Goal: Information Seeking & Learning: Learn about a topic

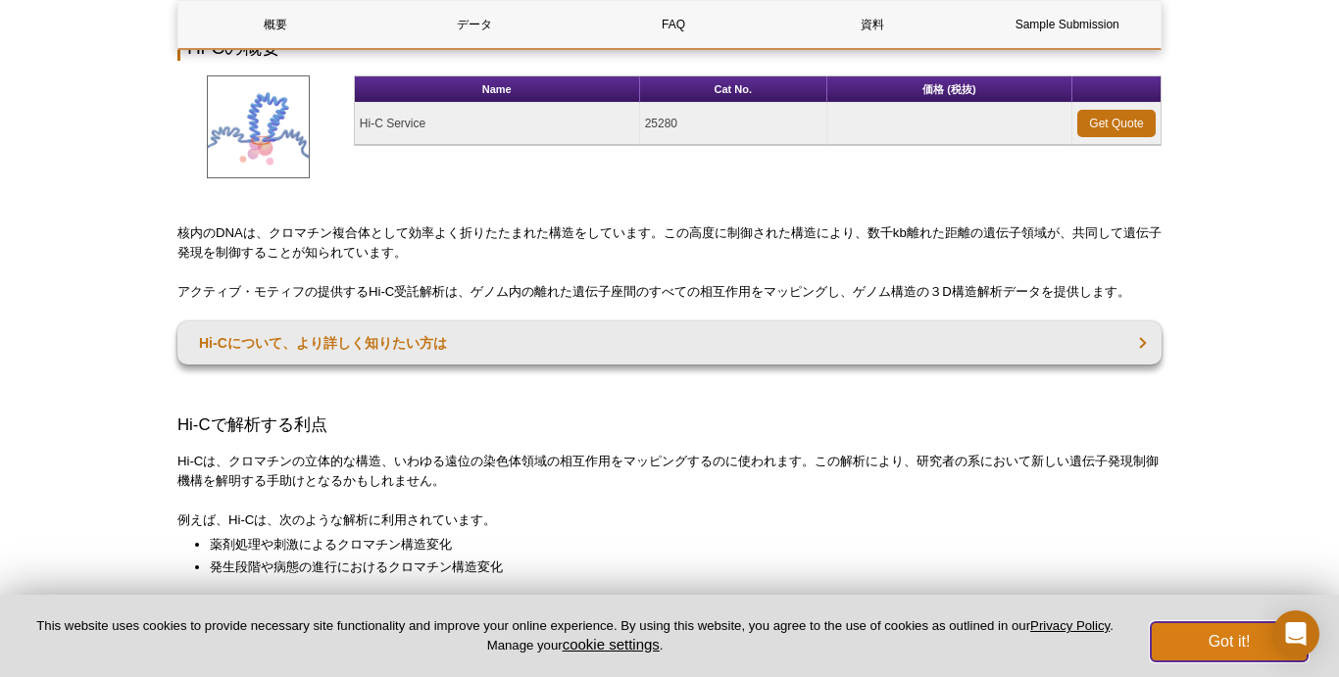
click at [1238, 652] on button "Got it!" at bounding box center [1229, 641] width 157 height 39
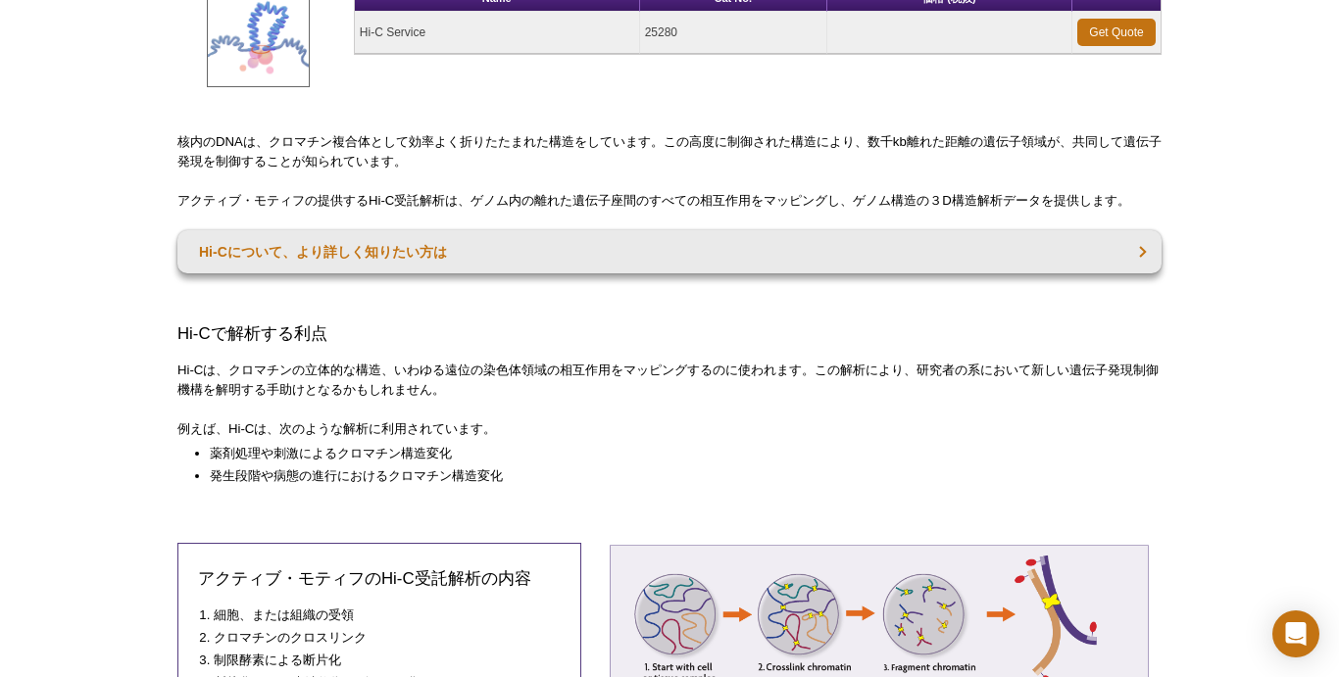
scroll to position [167, 0]
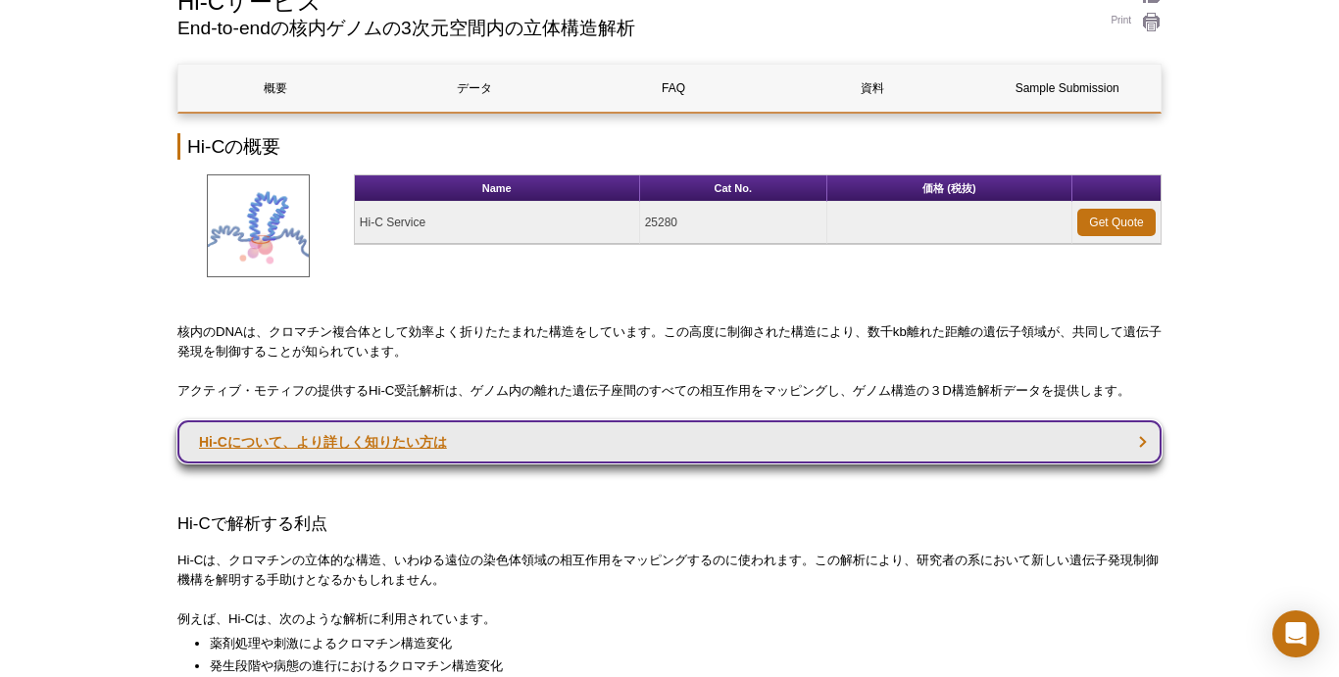
click at [717, 454] on link "Hi-Cについて、より詳しく知りたい方は" at bounding box center [669, 441] width 984 height 43
click at [1141, 442] on link "Hi-Cについて、より詳しく知りたい方は" at bounding box center [669, 441] width 984 height 43
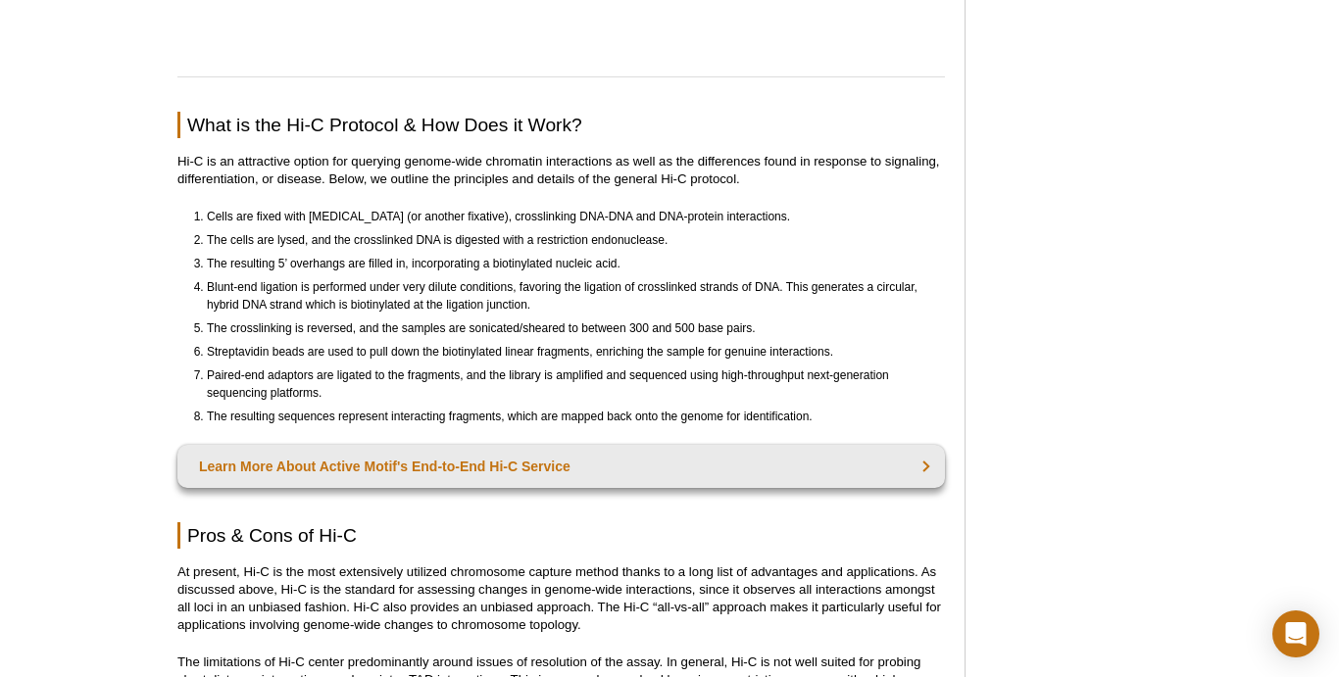
scroll to position [4999, 0]
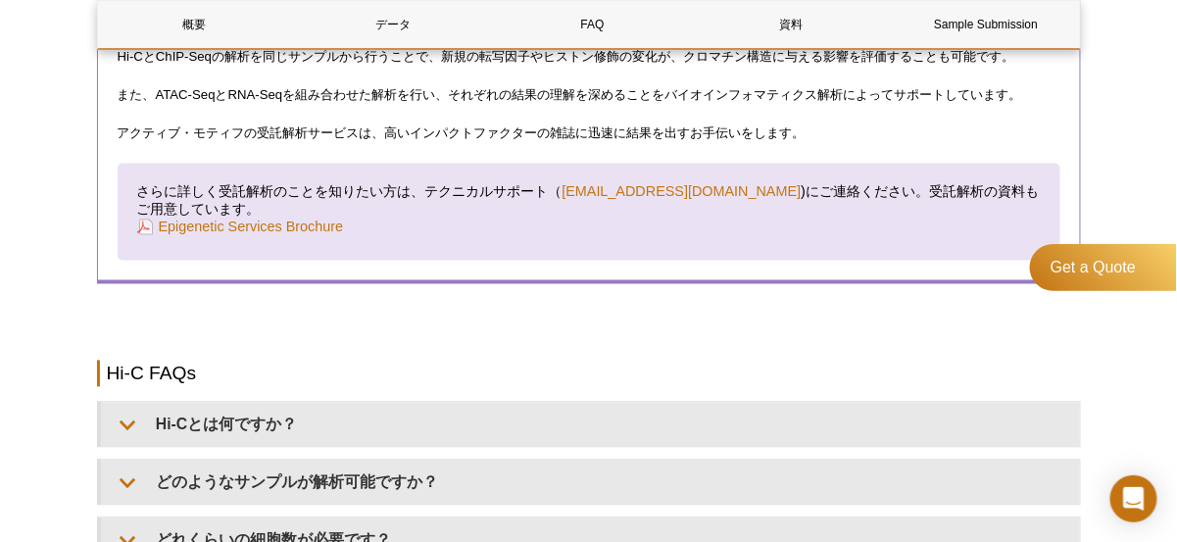
scroll to position [2970, 0]
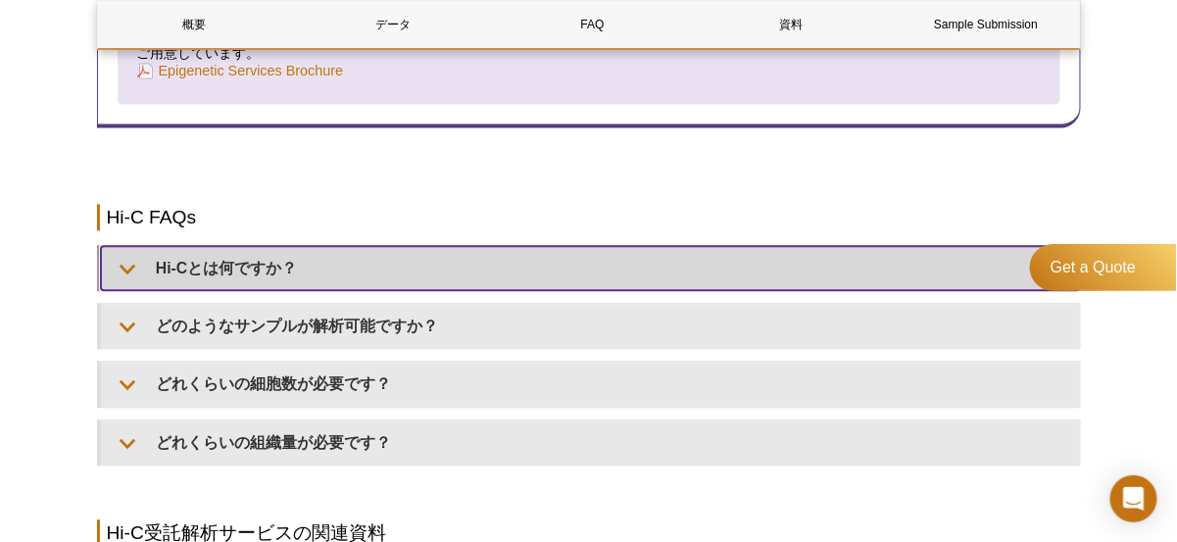
click at [309, 275] on summary "Hi-Cとは何ですか？" at bounding box center [590, 268] width 979 height 44
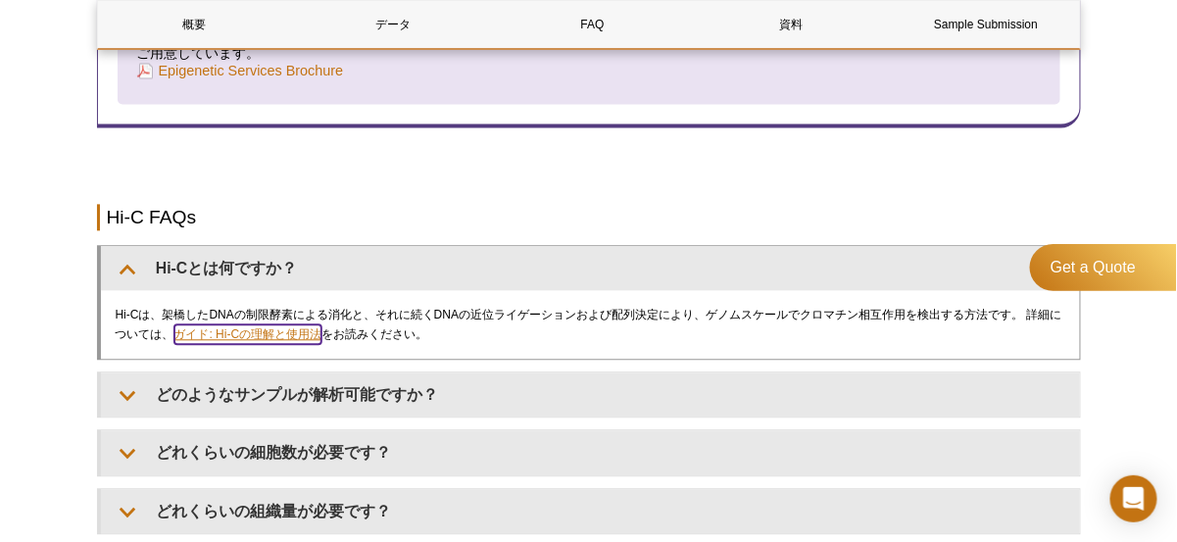
click at [285, 330] on link "ガイド: Hi-Cの理解と使用法" at bounding box center [248, 334] width 148 height 20
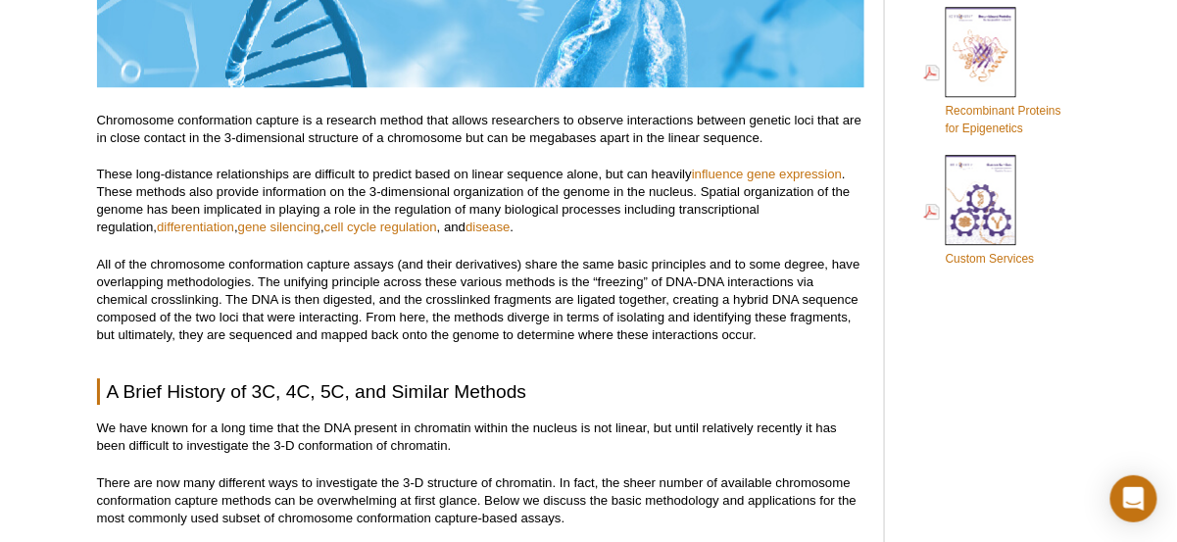
scroll to position [1411, 0]
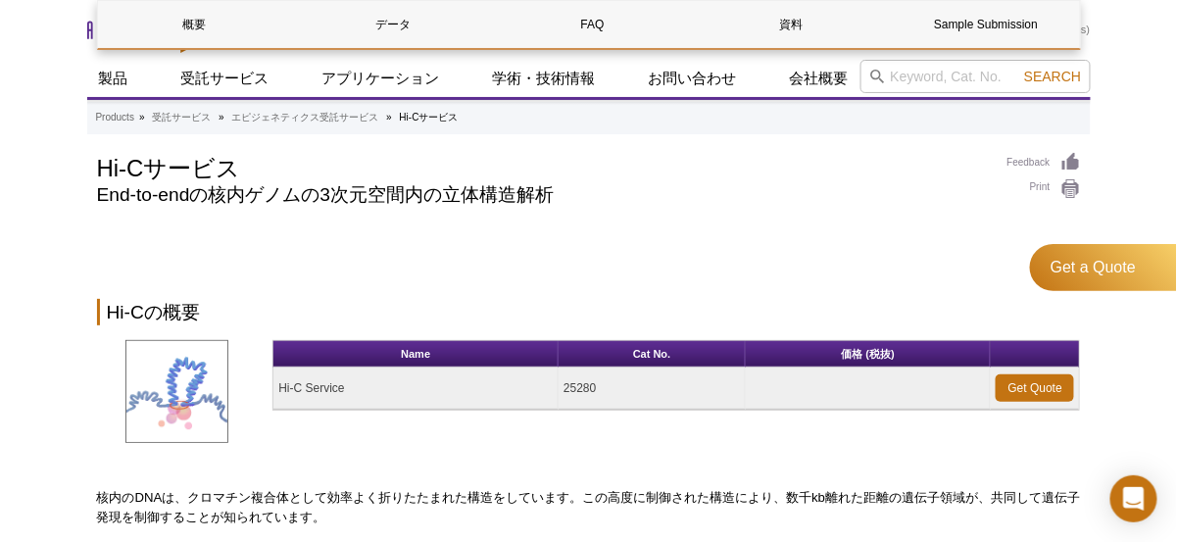
scroll to position [2048, 0]
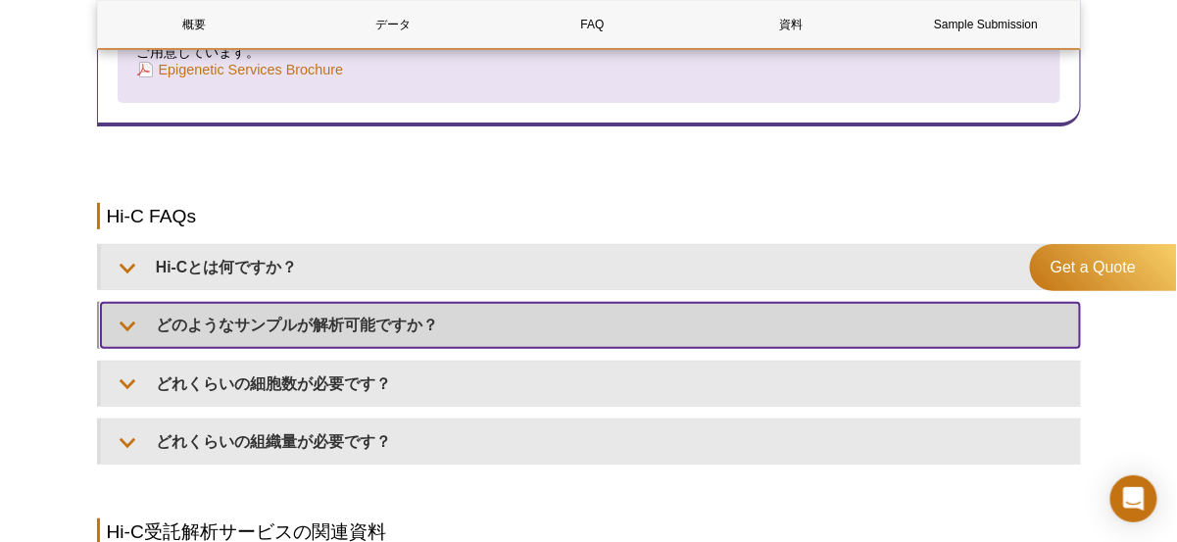
click at [279, 328] on summary "どのようなサンプルが解析可能ですか？" at bounding box center [590, 325] width 979 height 44
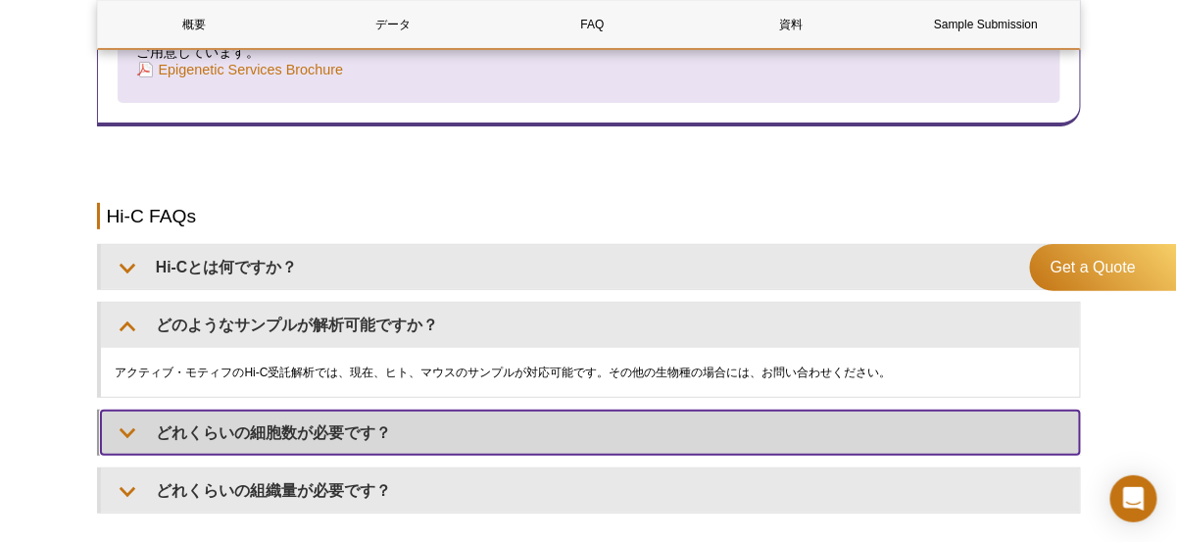
click at [244, 424] on summary "どれくらいの細胞数が必要です？" at bounding box center [590, 433] width 979 height 44
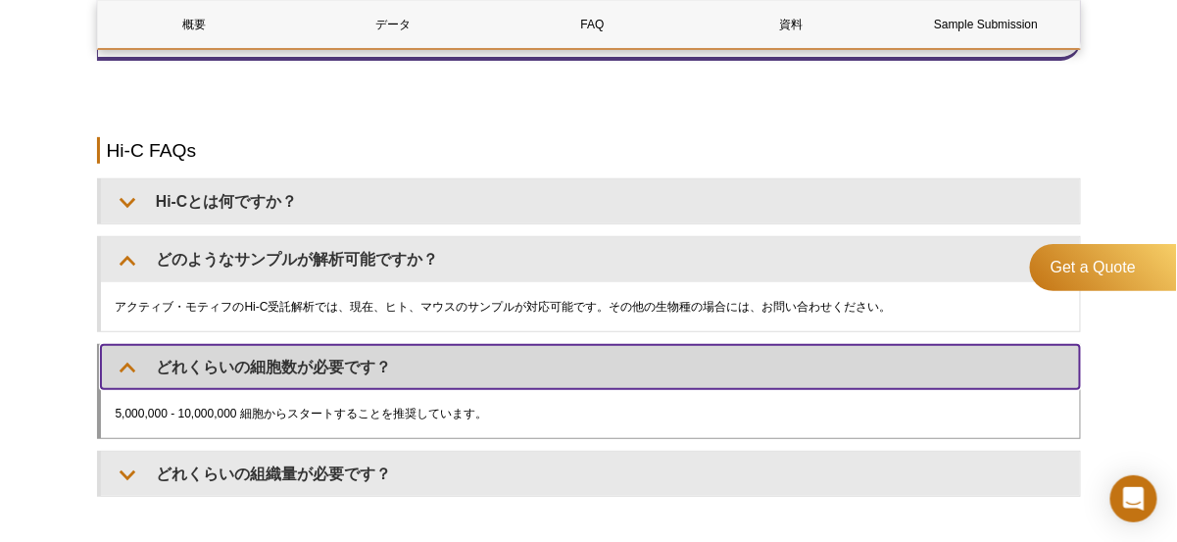
scroll to position [2126, 0]
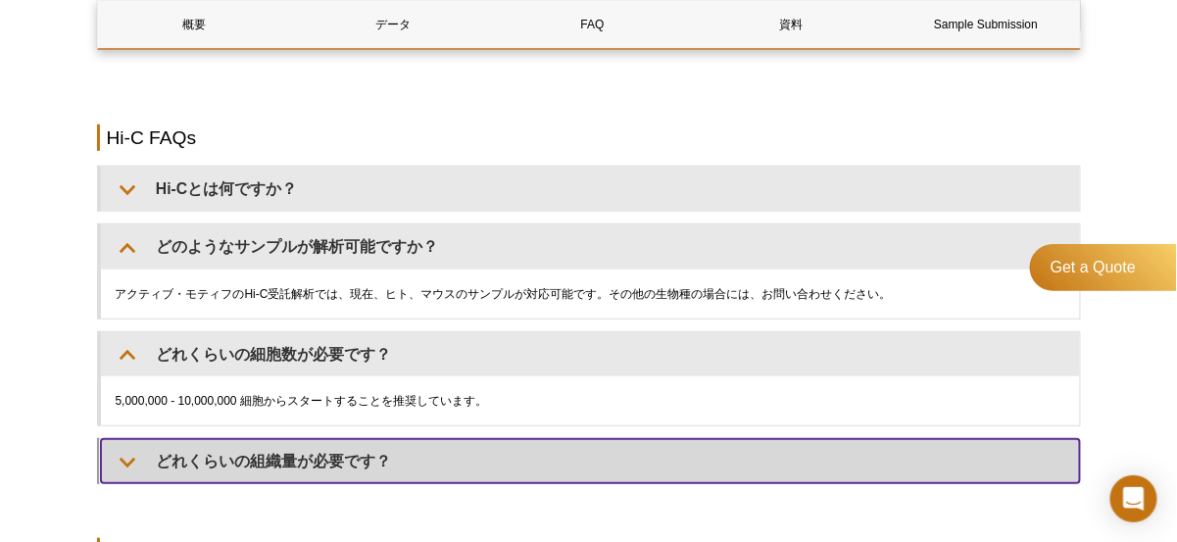
click at [266, 442] on summary "どれくらいの組織量が必要です？" at bounding box center [590, 461] width 979 height 44
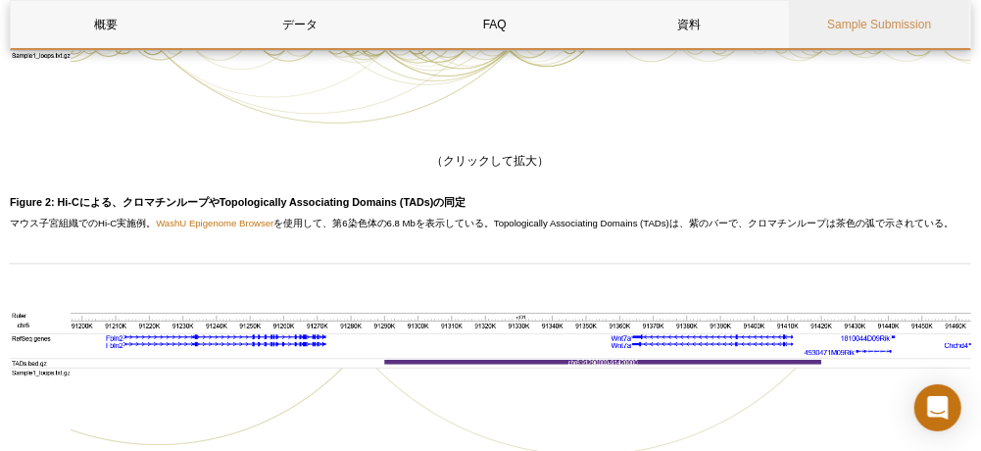
scroll to position [1499, 0]
drag, startPoint x: 955, startPoint y: 0, endPoint x: 598, endPoint y: 263, distance: 443.1
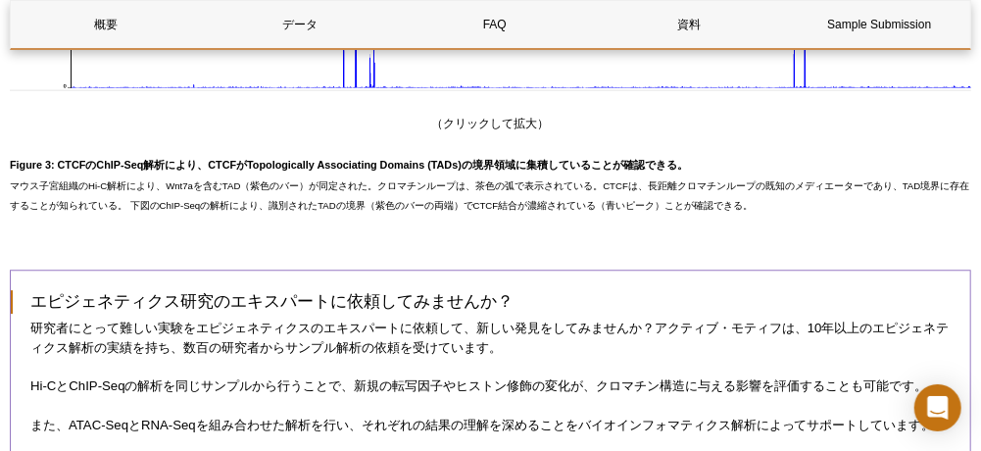
scroll to position [2413, 0]
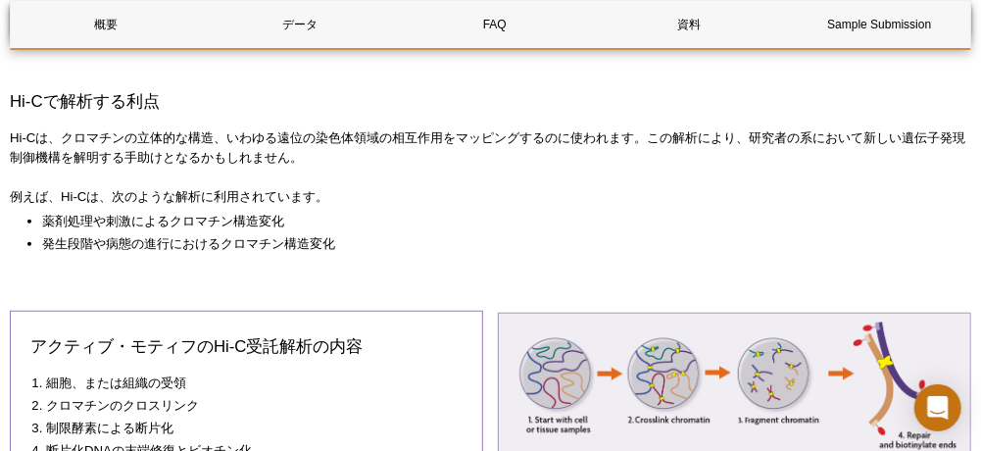
scroll to position [522, 0]
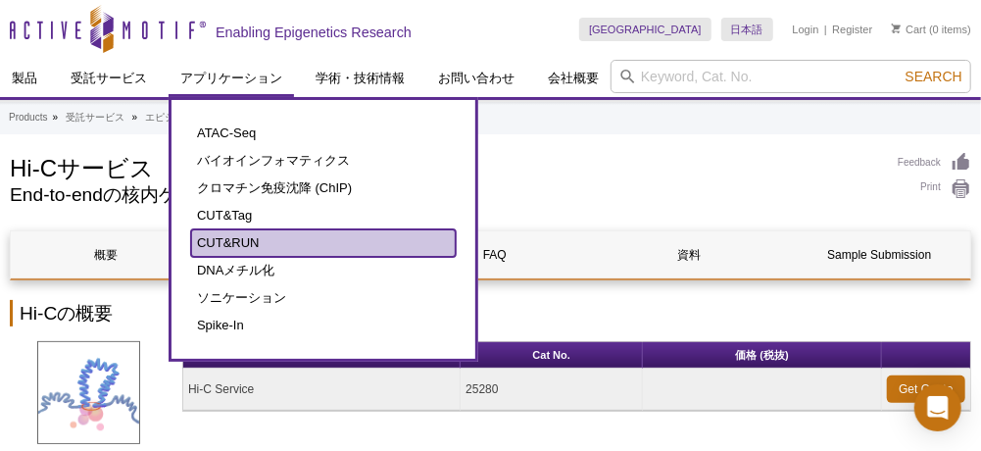
click at [306, 236] on link "CUT&RUN" at bounding box center [323, 242] width 265 height 27
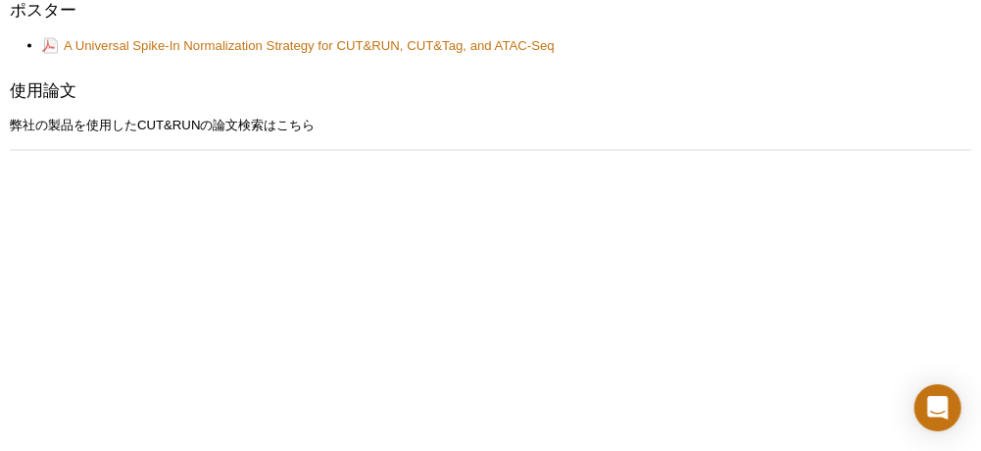
scroll to position [1372, 0]
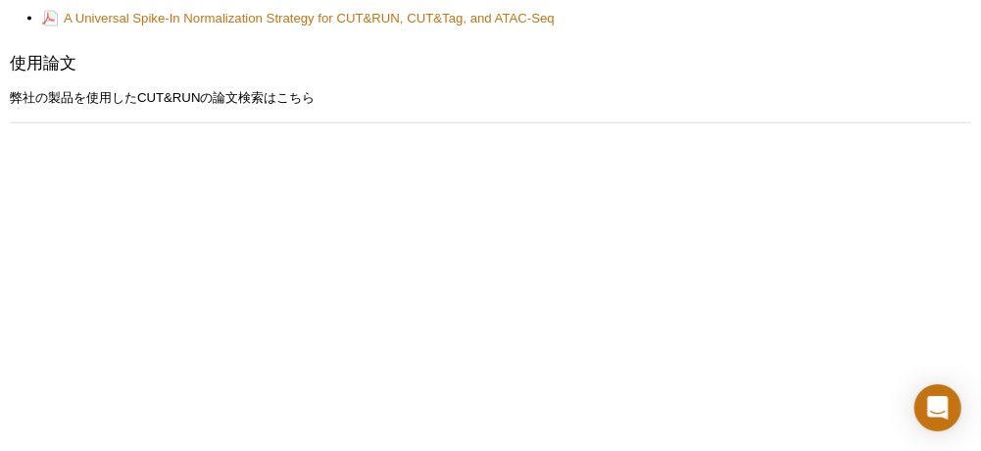
scroll to position [1388, 0]
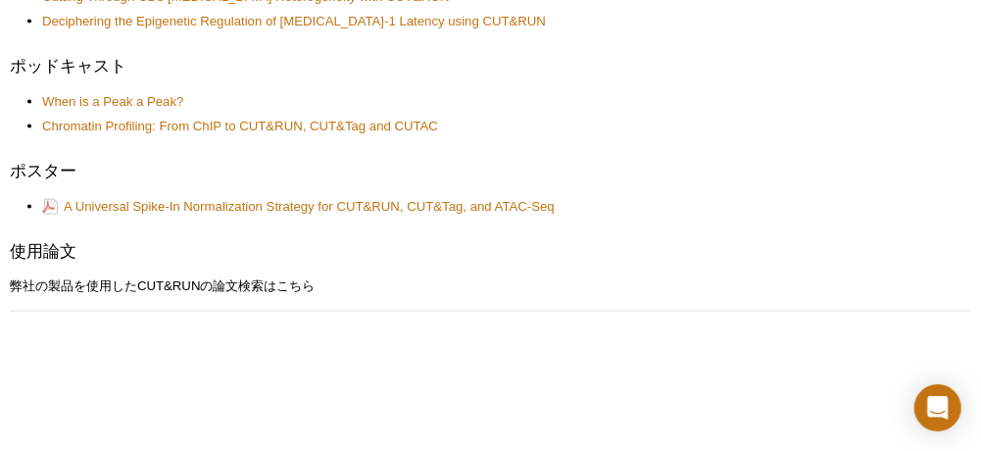
scroll to position [1192, 0]
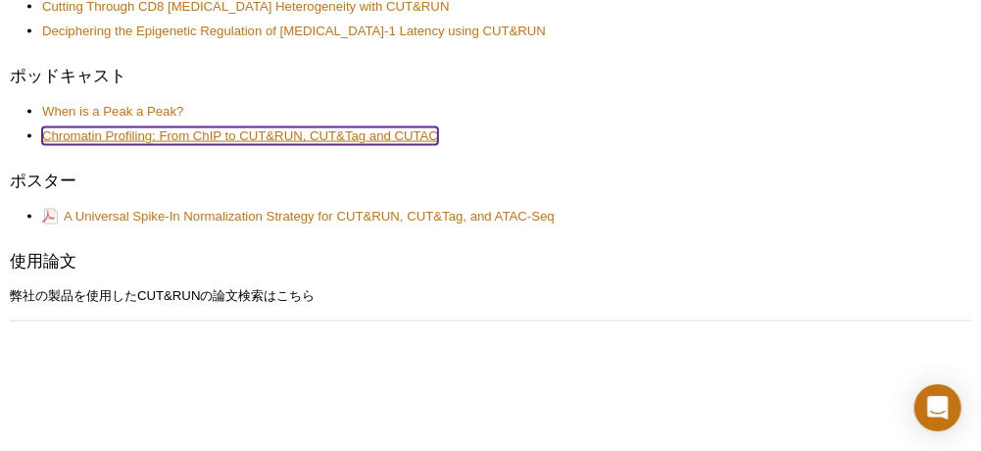
click at [244, 138] on link "Chromatin Profiling: From ChIP to CUT&RUN, CUT&Tag and CUTAC" at bounding box center [240, 136] width 396 height 18
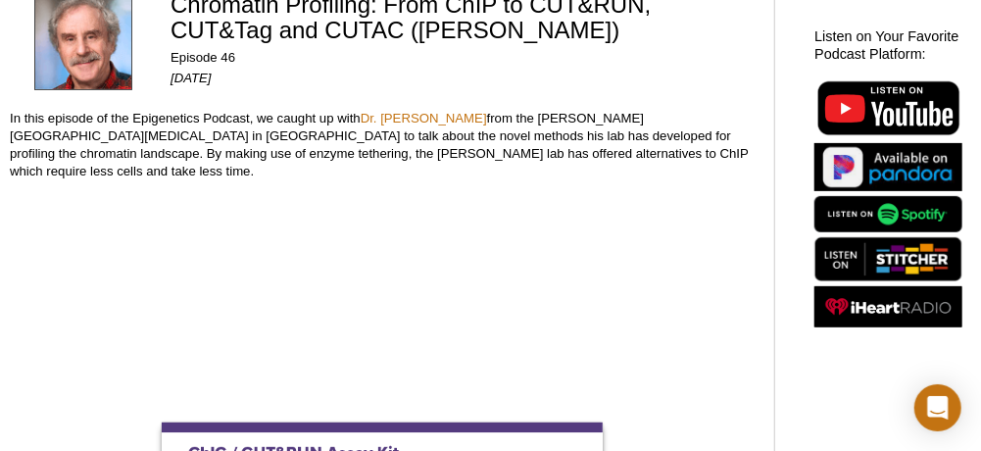
scroll to position [176, 0]
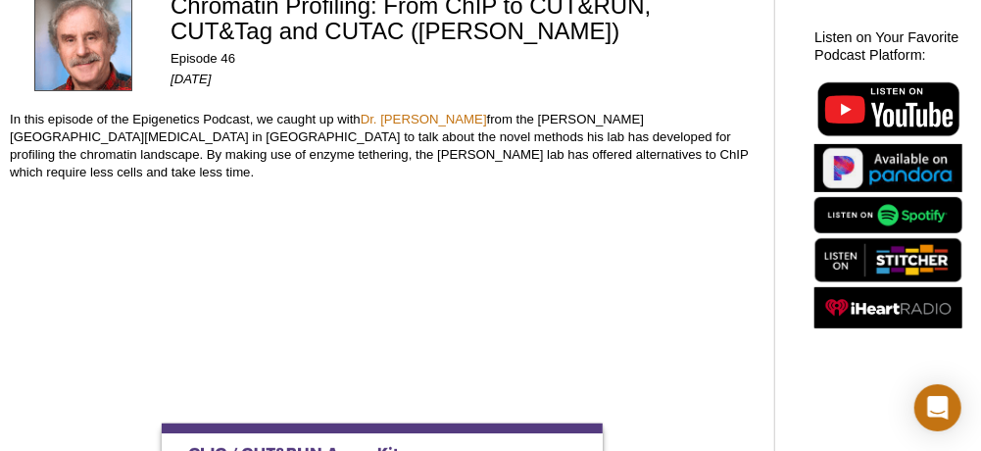
click at [671, 391] on div "<< Back to Podcasts Chromatin Profiling: From ChIP to CUT&RUN, CUT&Tag and CUTA…" at bounding box center [382, 277] width 745 height 642
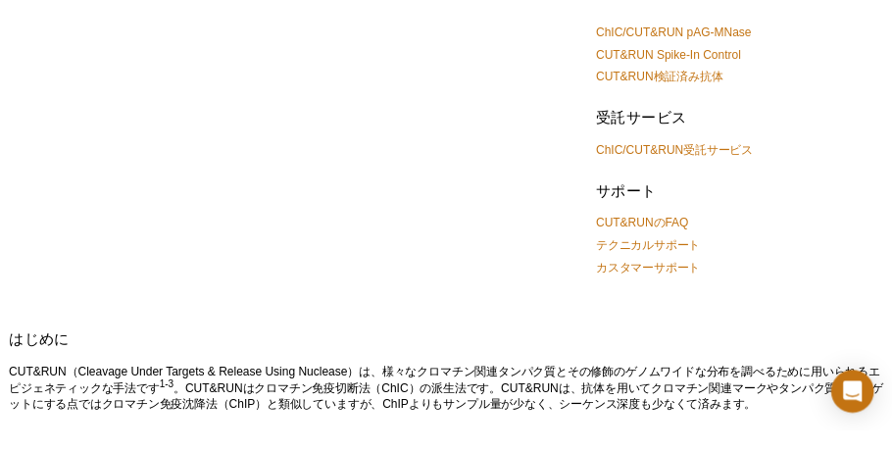
scroll to position [150, 0]
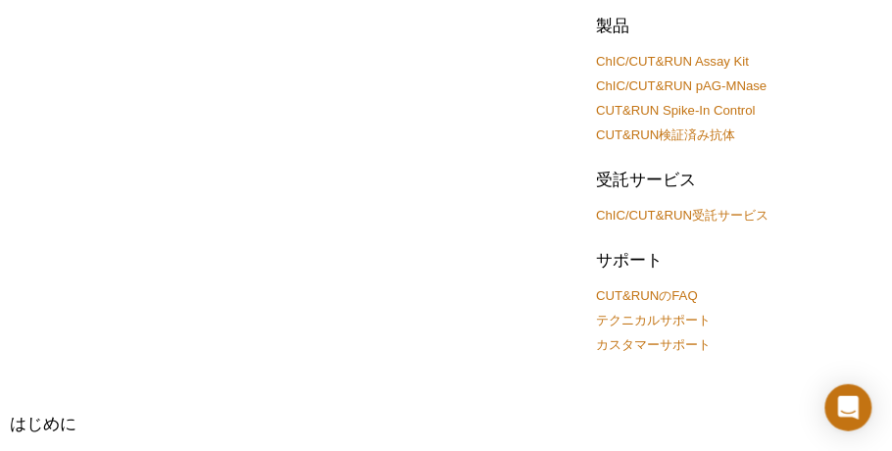
click at [581, 361] on div at bounding box center [295, 196] width 571 height 372
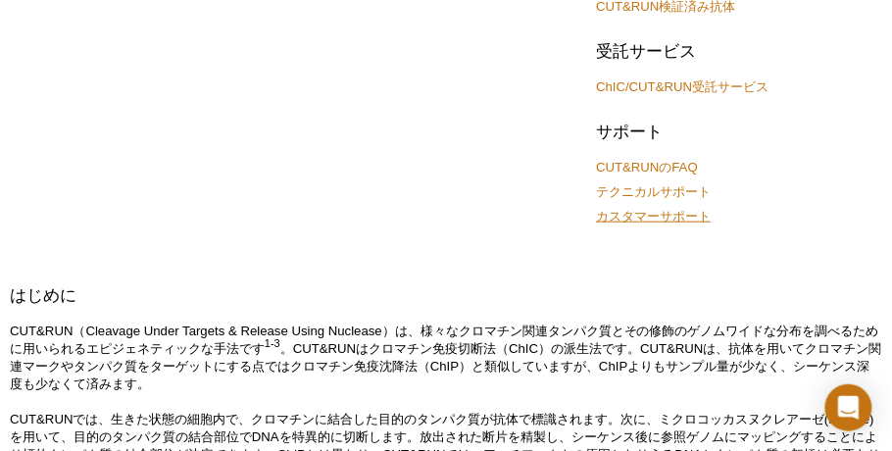
scroll to position [130, 0]
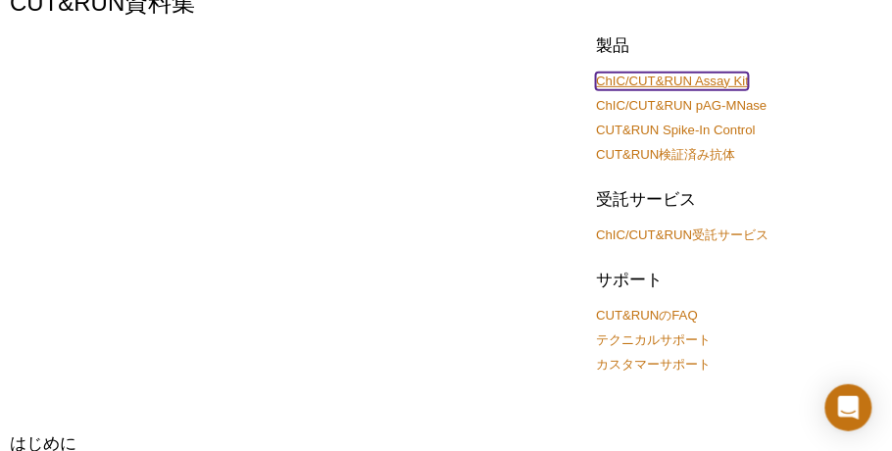
click at [699, 80] on link "ChIC/CUT&RUN Assay Kit" at bounding box center [672, 82] width 153 height 18
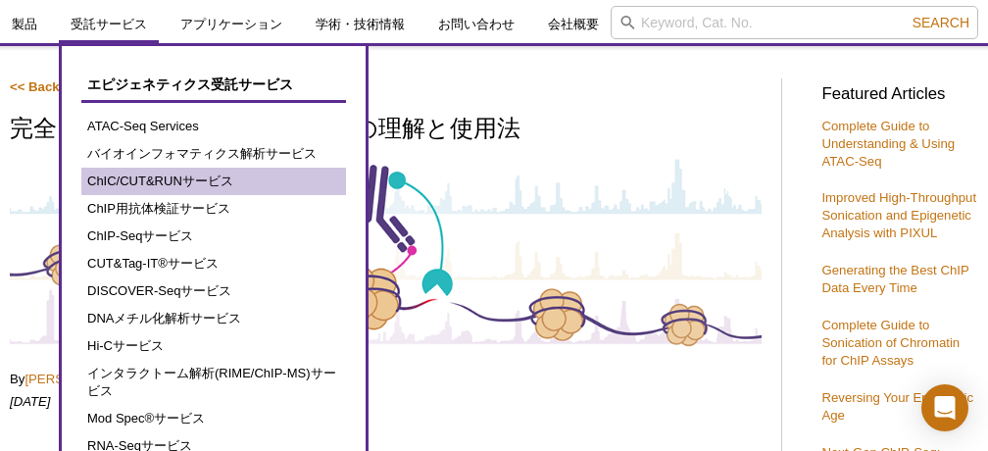
scroll to position [65, 0]
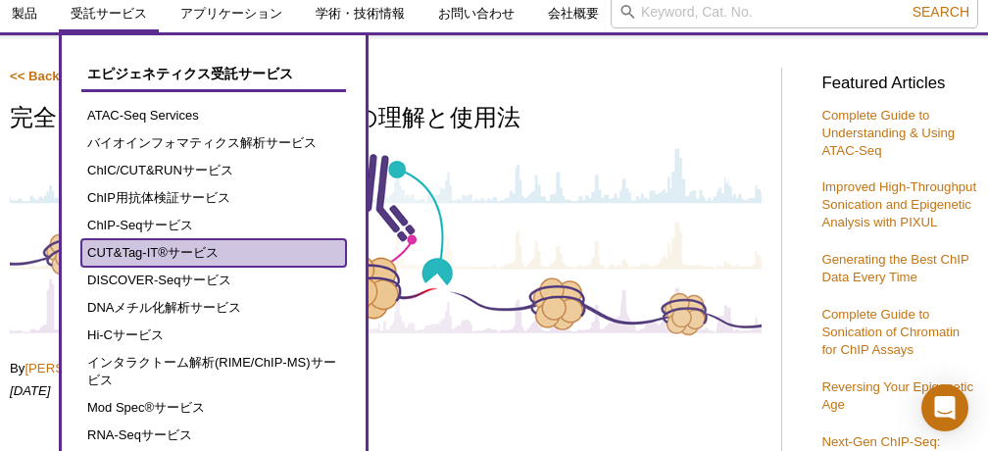
click at [175, 250] on link "CUT&Tag-IT®サービス" at bounding box center [213, 252] width 265 height 27
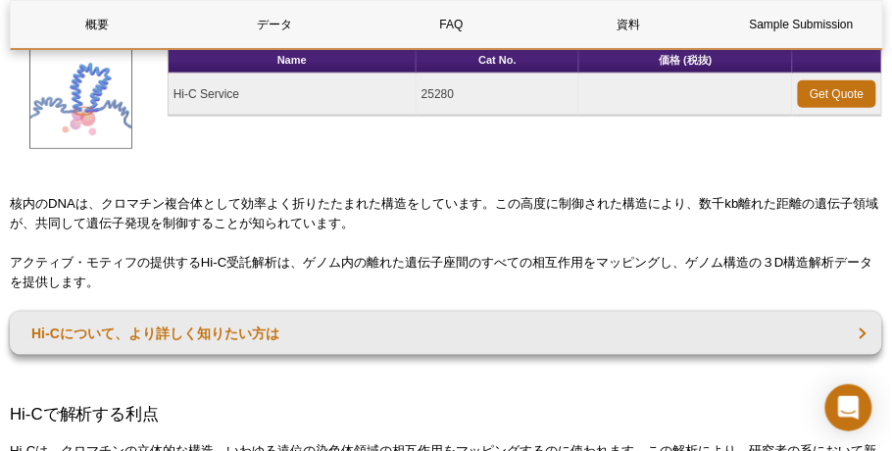
scroll to position [286, 0]
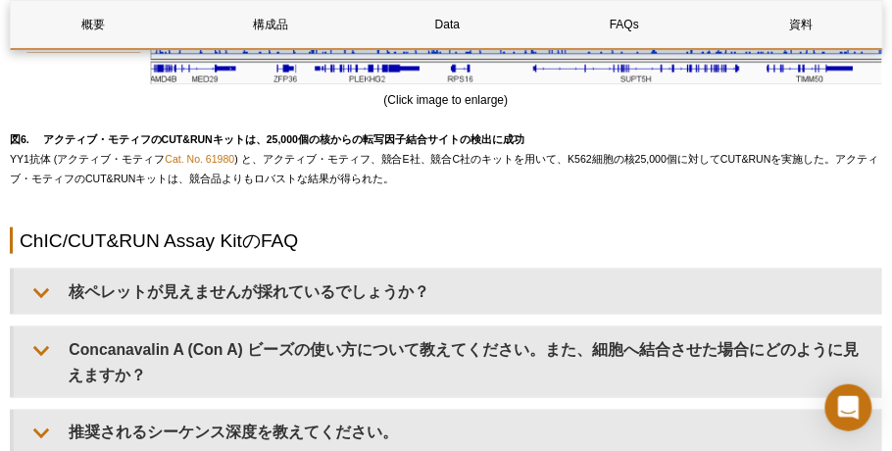
scroll to position [5685, 0]
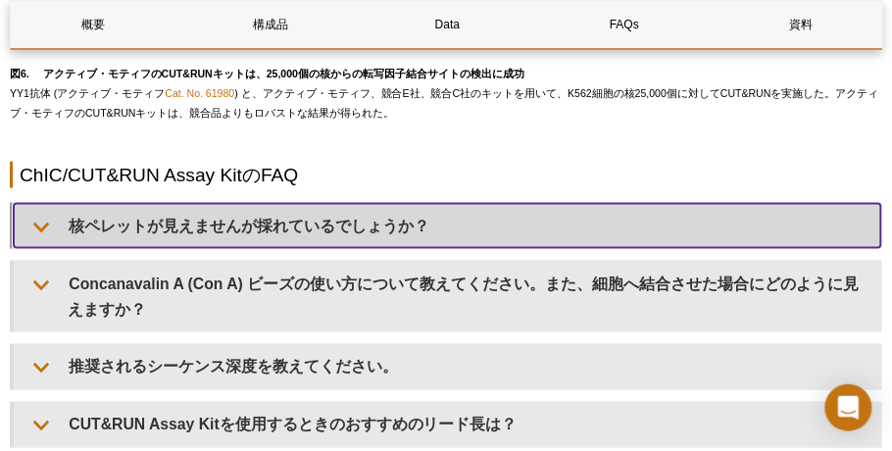
click at [401, 248] on summary "核ペレットが見えませんが採れているでしょうか？" at bounding box center [447, 226] width 867 height 44
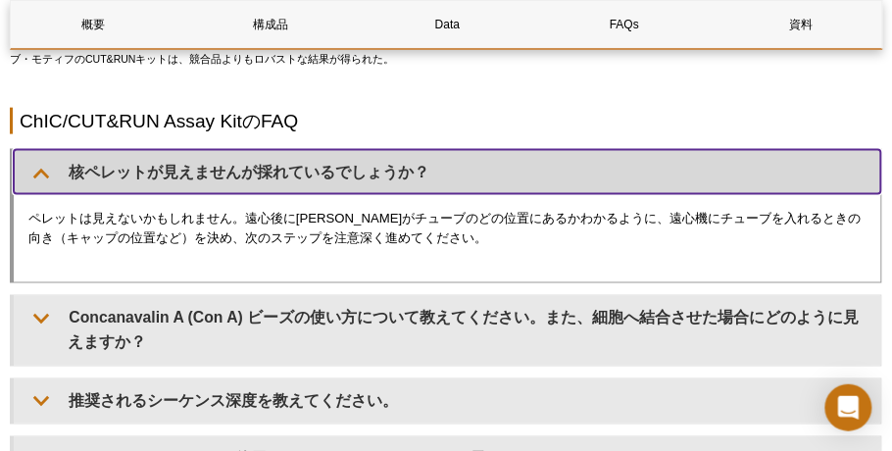
scroll to position [5750, 0]
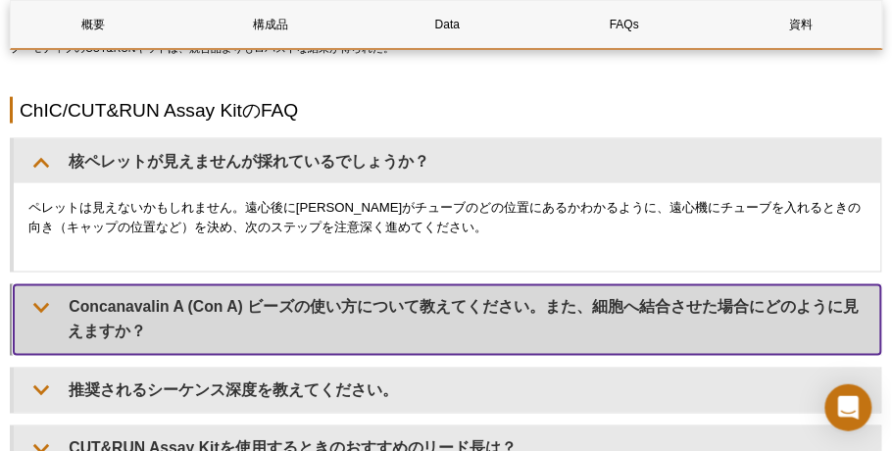
click at [359, 325] on summary "Concanavalin A (Con A) ビーズの使い方について教えてください。また、細胞へ結合させた場合にどのように見えますか？" at bounding box center [447, 319] width 867 height 69
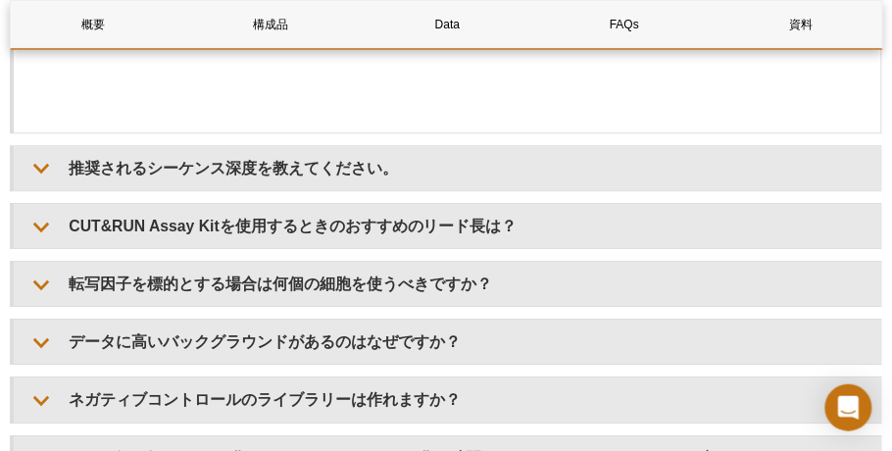
scroll to position [6403, 0]
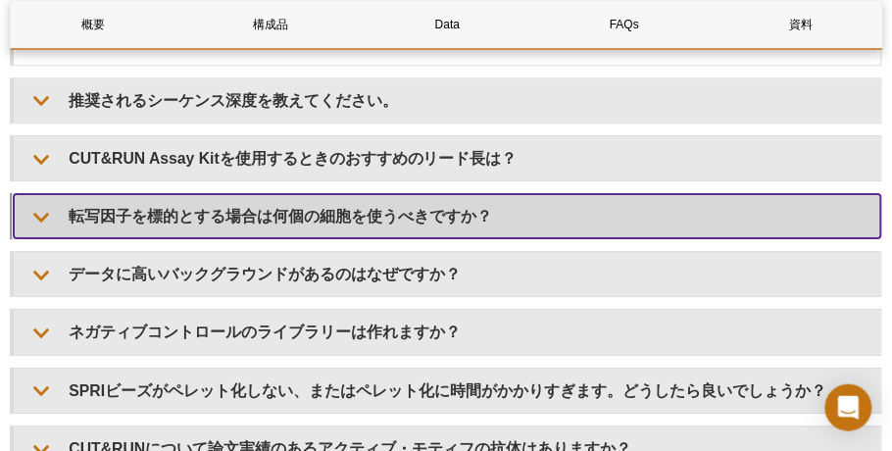
click at [380, 238] on summary "転写因子を標的とする場合は何個の細胞を使うべきですか？" at bounding box center [447, 216] width 867 height 44
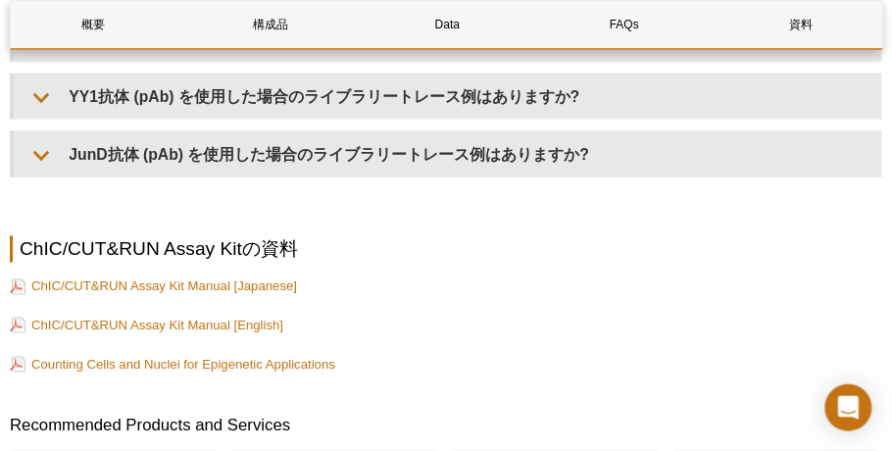
scroll to position [7122, 0]
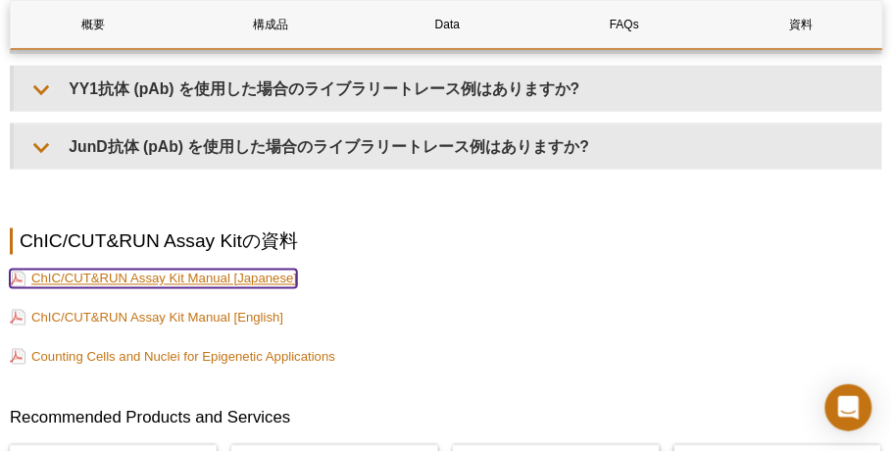
click at [279, 288] on link "ChIC/CUT&RUN Assay Kit Manual [Japanese]" at bounding box center [153, 279] width 287 height 19
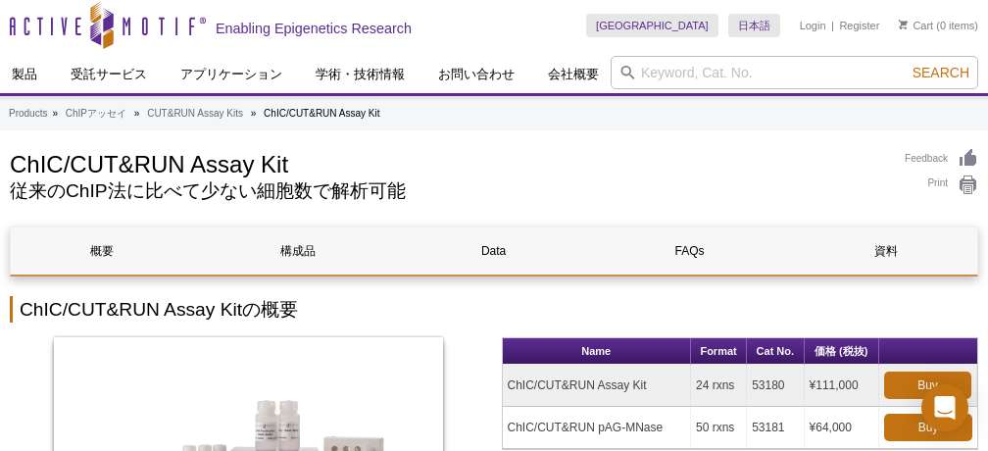
scroll to position [0, 0]
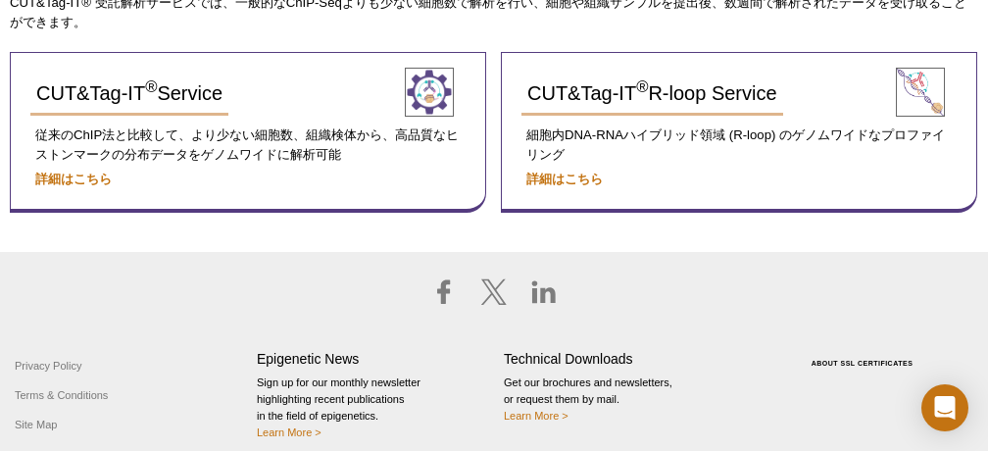
scroll to position [282, 0]
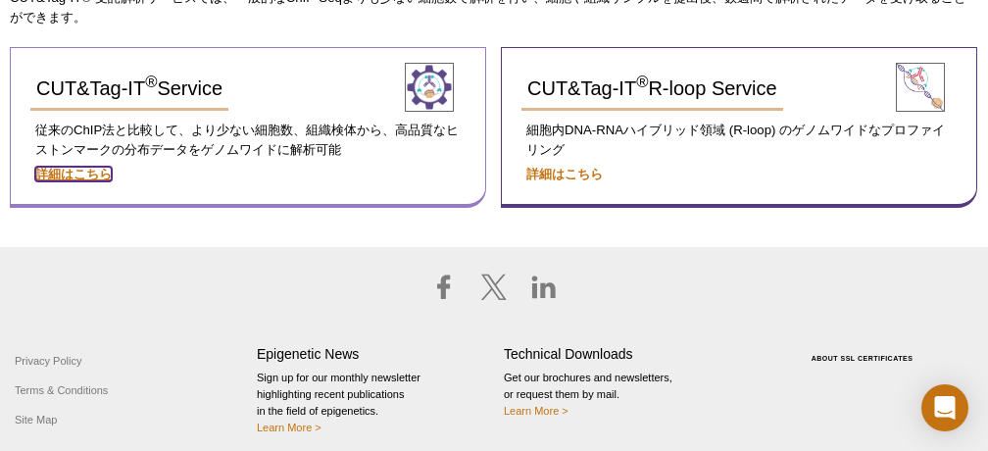
click at [80, 173] on strong "詳細はこちら" at bounding box center [73, 174] width 76 height 15
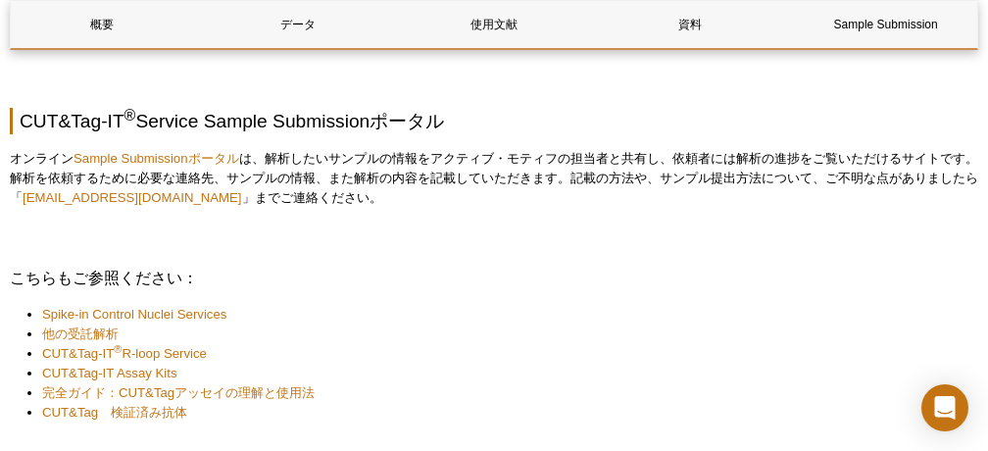
scroll to position [3267, 0]
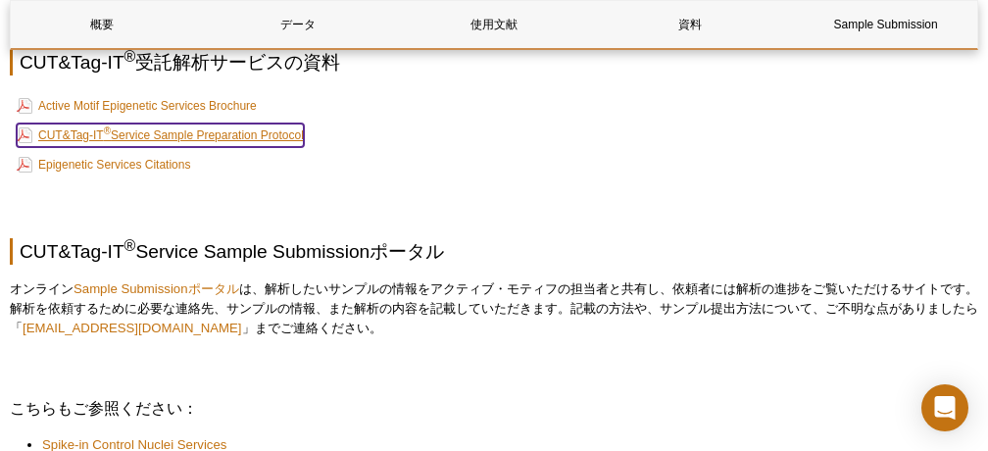
click at [243, 143] on link "CUT&Tag-IT ® Service Sample Preparation Protocol" at bounding box center [160, 136] width 287 height 24
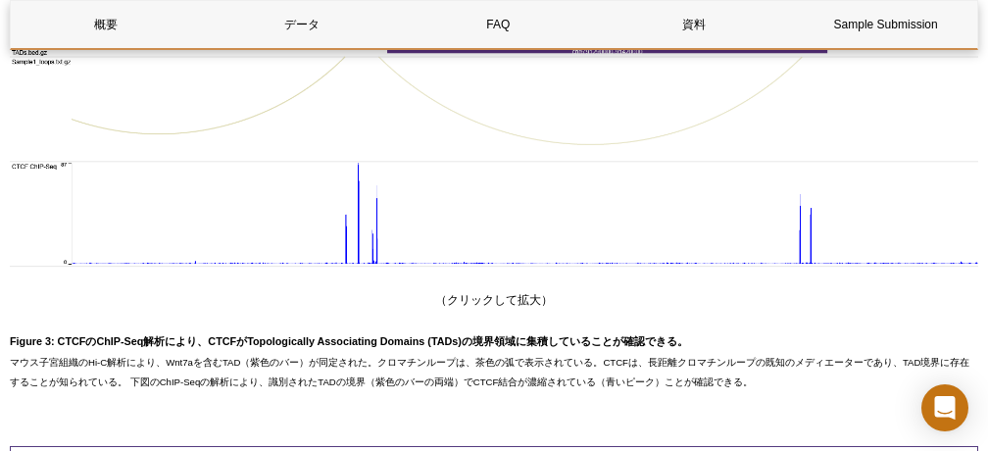
scroll to position [2247, 0]
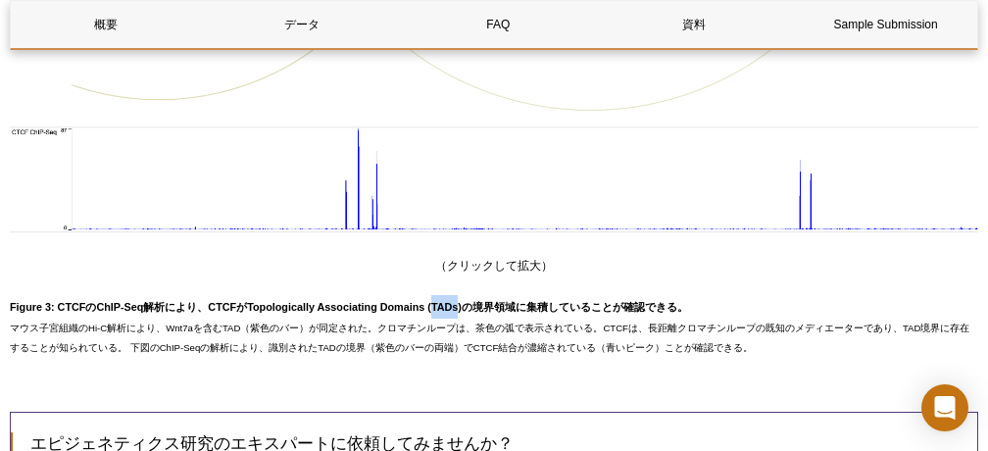
drag, startPoint x: 427, startPoint y: 306, endPoint x: 457, endPoint y: 306, distance: 29.4
click at [457, 306] on h3 "Figure 3: CTCFのChIP-Seq解析により、CTCFがTopologically Associating Domains (TADs)の境界領域…" at bounding box center [494, 307] width 968 height 24
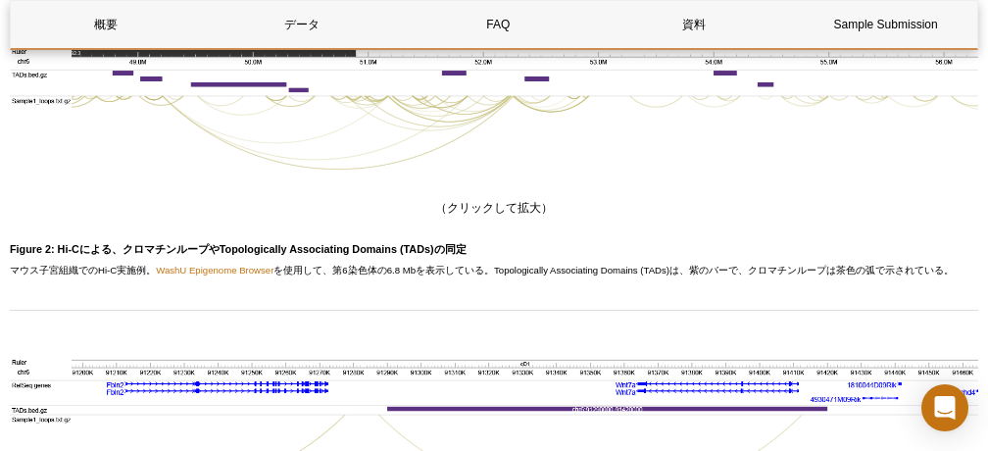
scroll to position [1790, 0]
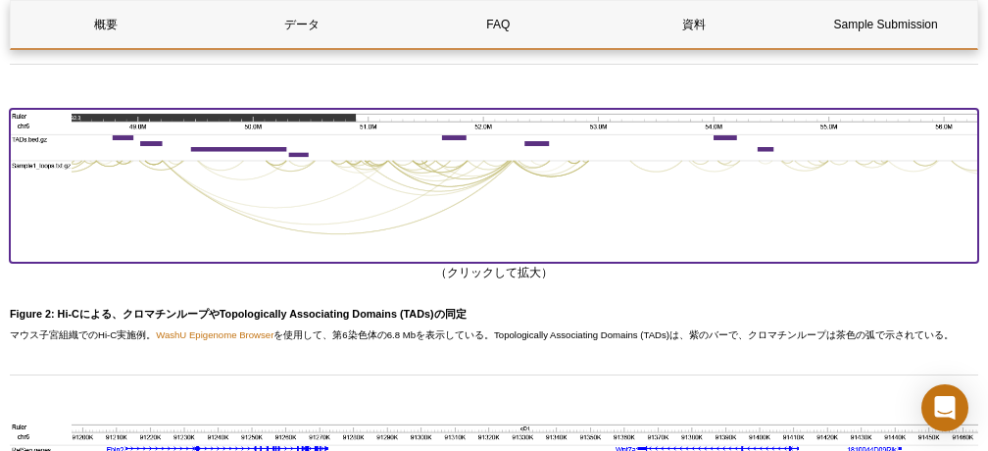
click at [693, 155] on img at bounding box center [494, 183] width 968 height 148
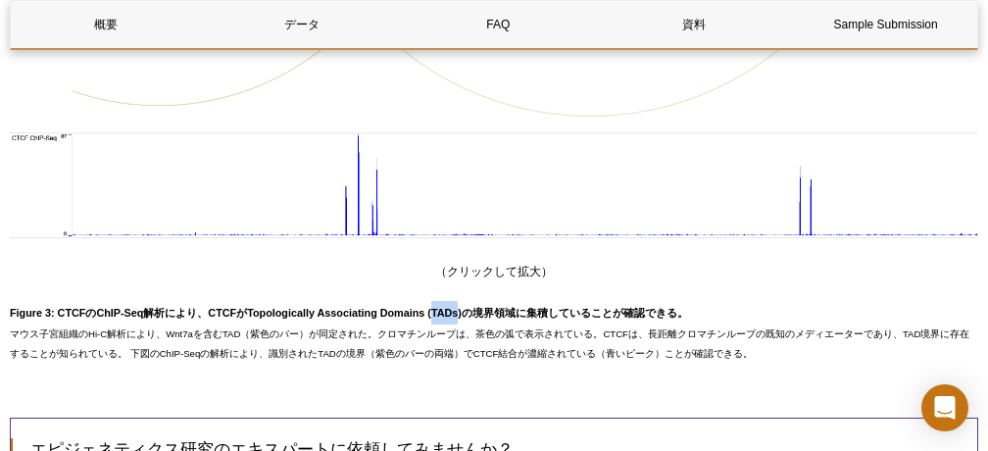
scroll to position [1986, 0]
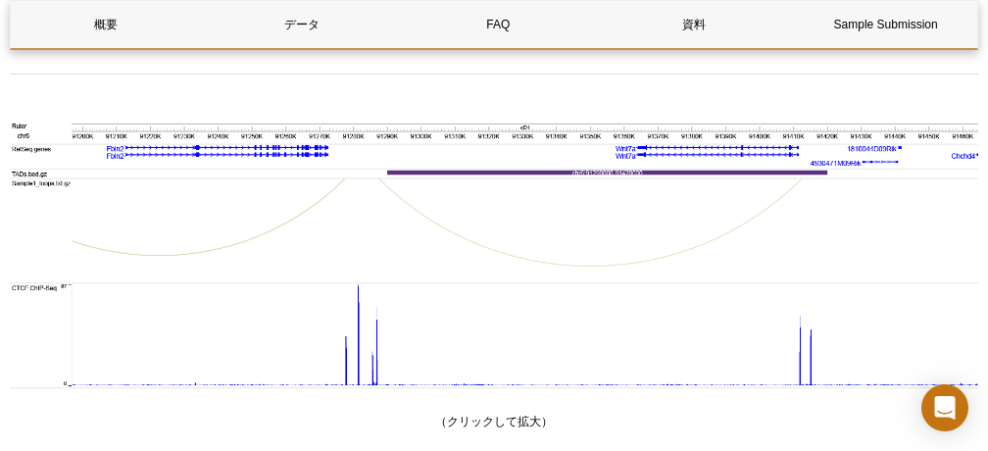
scroll to position [2025, 0]
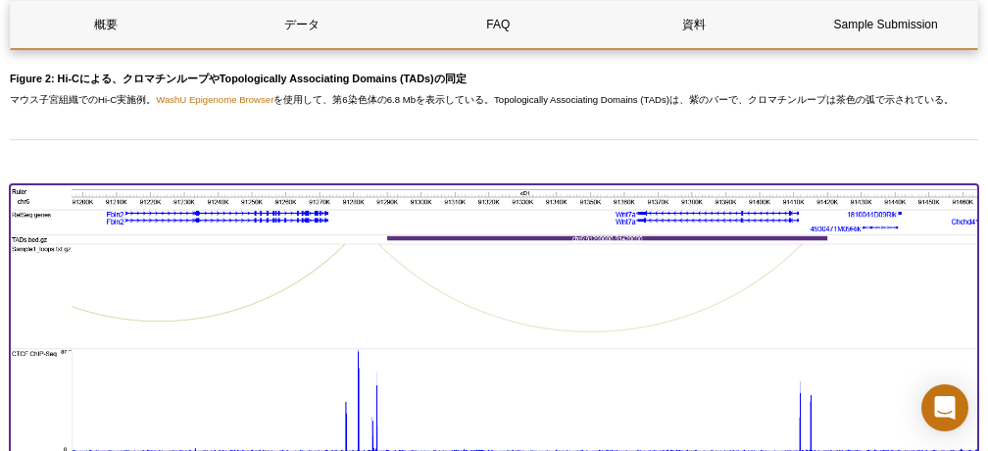
click at [470, 212] on img at bounding box center [494, 328] width 968 height 288
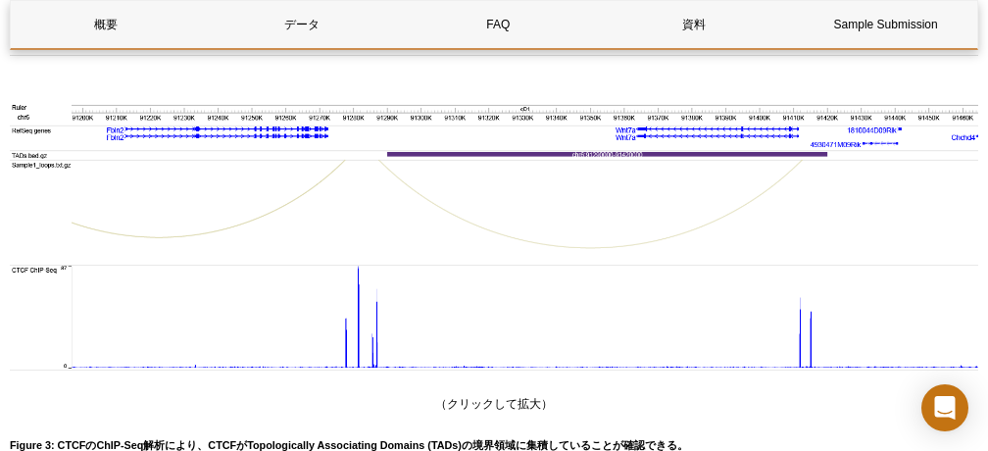
scroll to position [1503, 0]
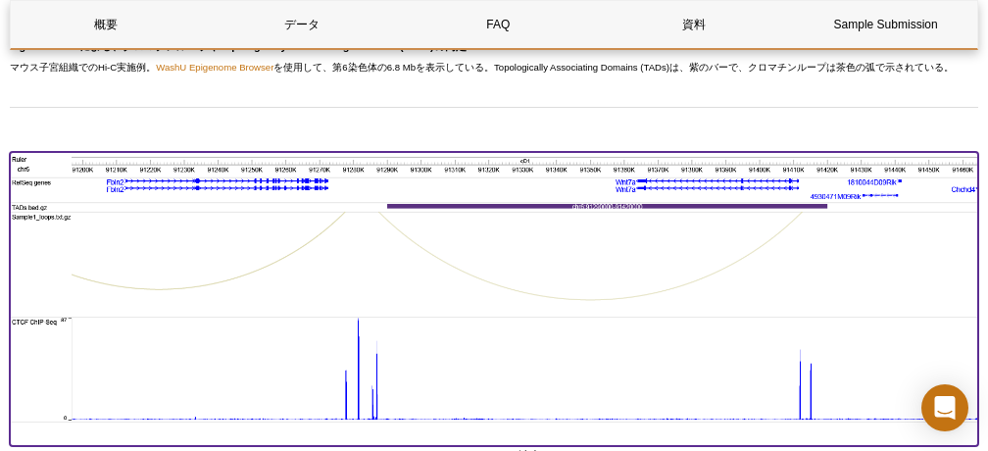
click at [189, 152] on img at bounding box center [494, 296] width 968 height 288
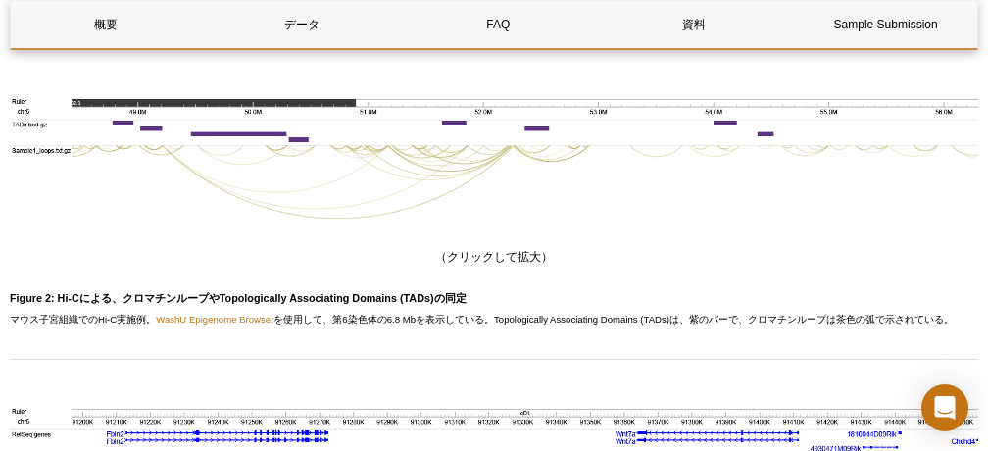
scroll to position [1372, 0]
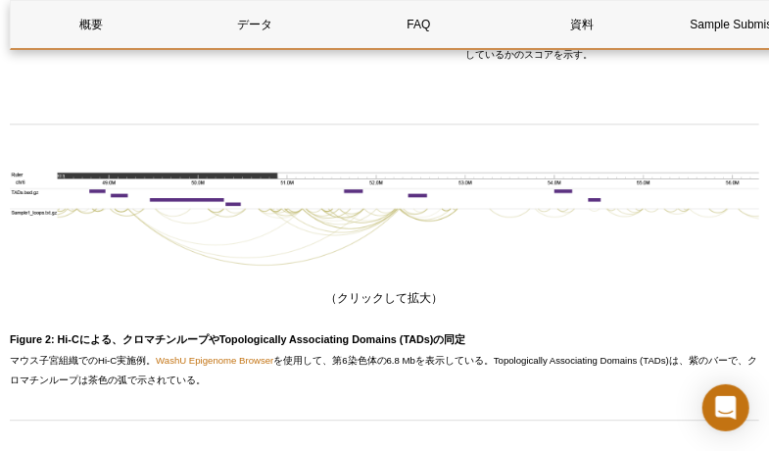
select select "[GEOGRAPHIC_DATA]"
select select "日本語"
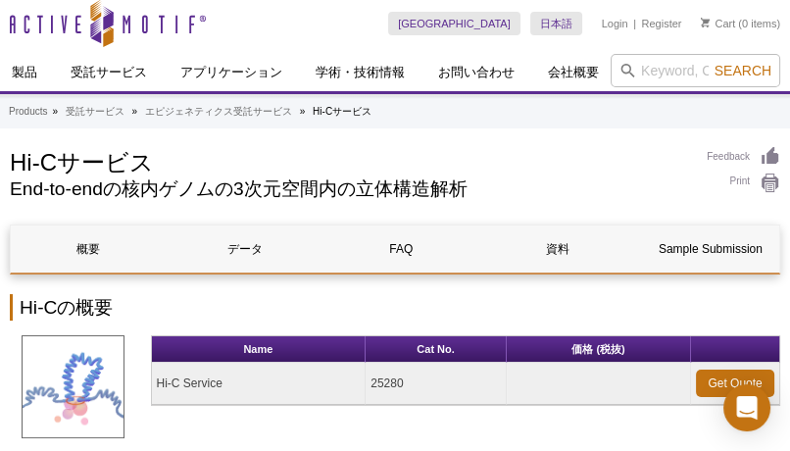
scroll to position [0, 0]
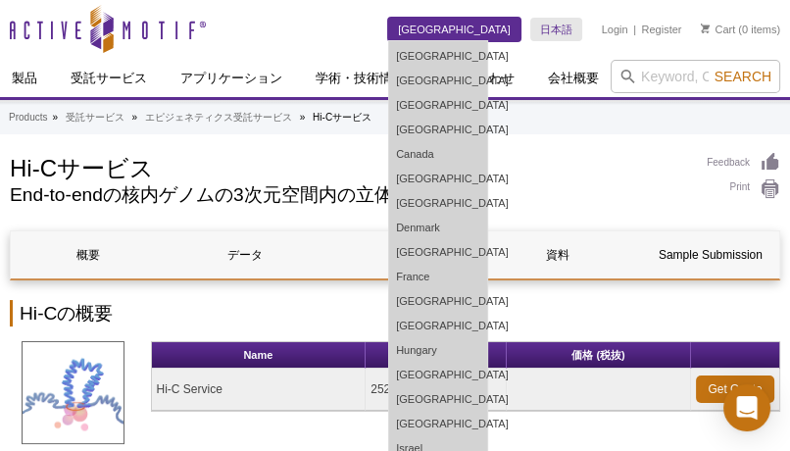
click at [514, 38] on link "[GEOGRAPHIC_DATA]" at bounding box center [454, 30] width 132 height 24
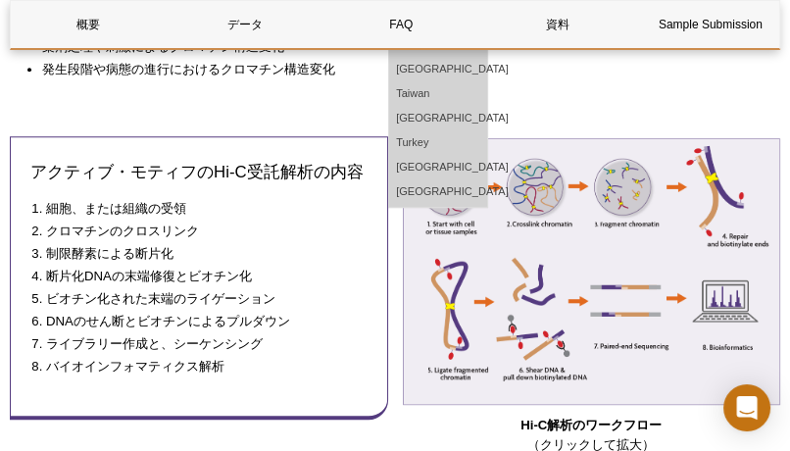
scroll to position [784, 0]
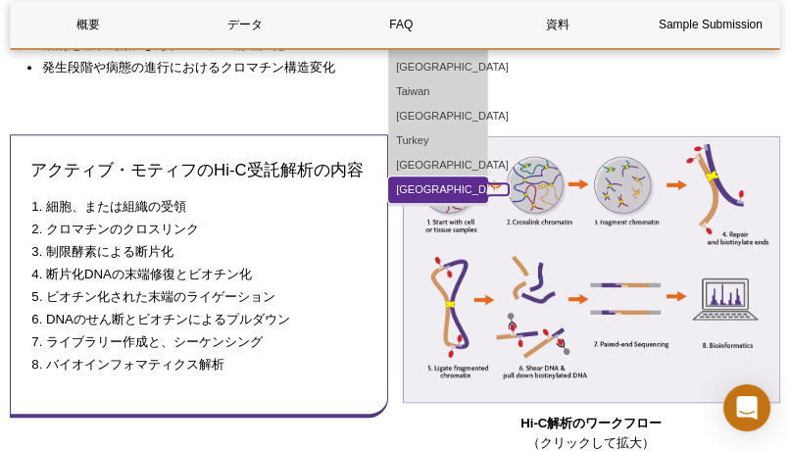
click at [487, 181] on link "[GEOGRAPHIC_DATA]" at bounding box center [438, 189] width 98 height 25
click at [487, 180] on link "[GEOGRAPHIC_DATA]" at bounding box center [438, 189] width 98 height 25
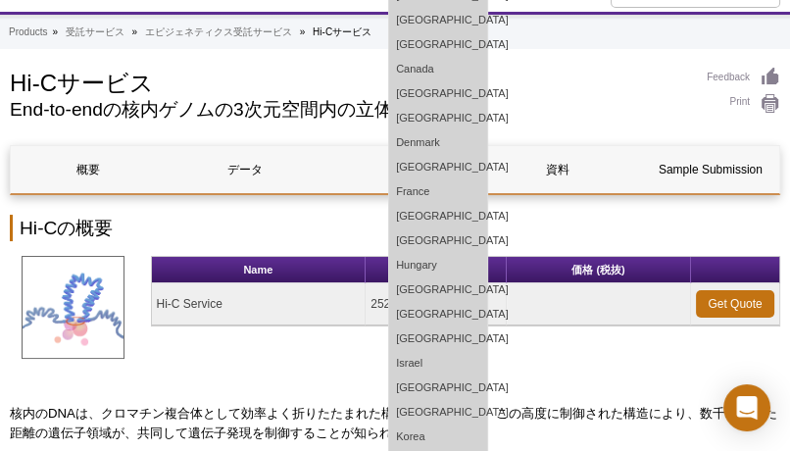
scroll to position [0, 0]
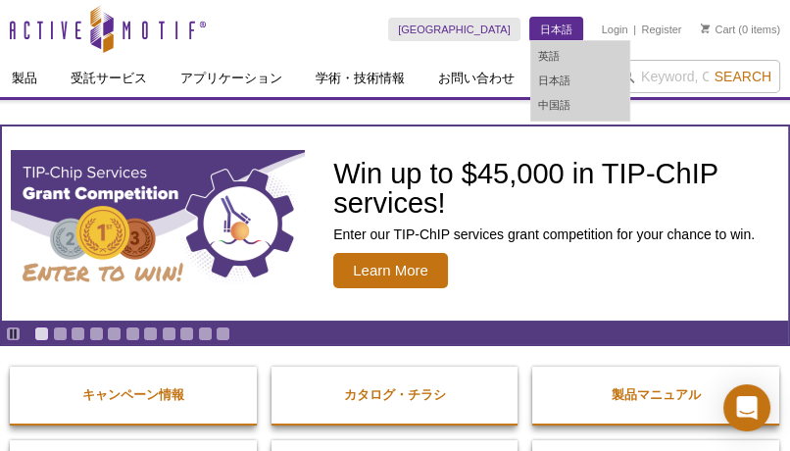
click at [556, 30] on link "日本語" at bounding box center [556, 30] width 52 height 24
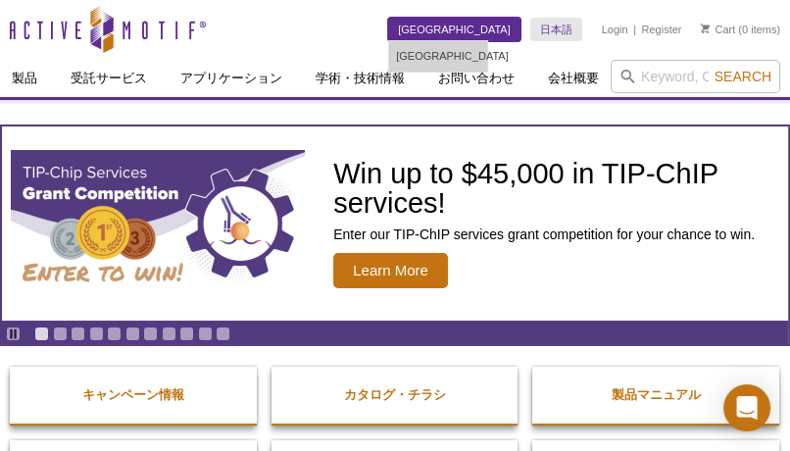
click at [512, 25] on link "[GEOGRAPHIC_DATA]" at bounding box center [454, 30] width 132 height 24
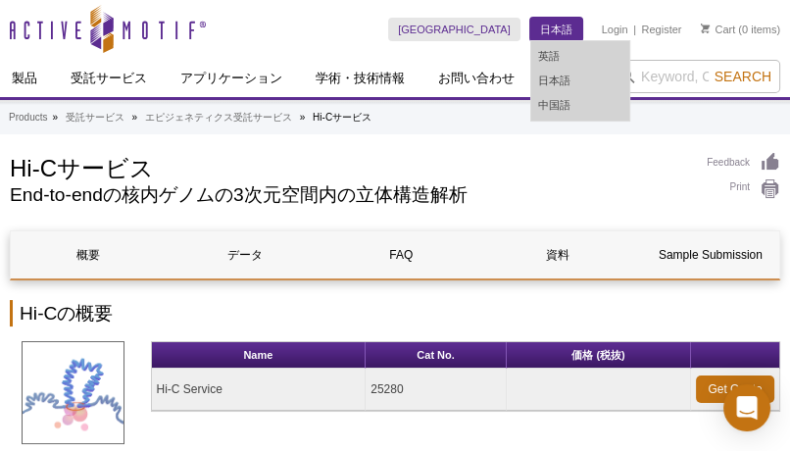
click at [552, 25] on link "日本語" at bounding box center [556, 30] width 52 height 24
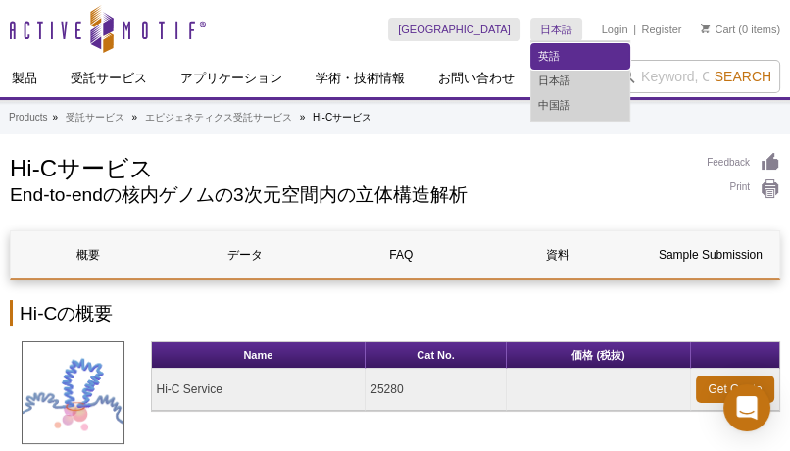
click at [544, 50] on link "英語" at bounding box center [580, 56] width 98 height 25
click at [538, 61] on link "英語" at bounding box center [580, 56] width 98 height 25
click at [576, 60] on link "英語" at bounding box center [580, 56] width 98 height 25
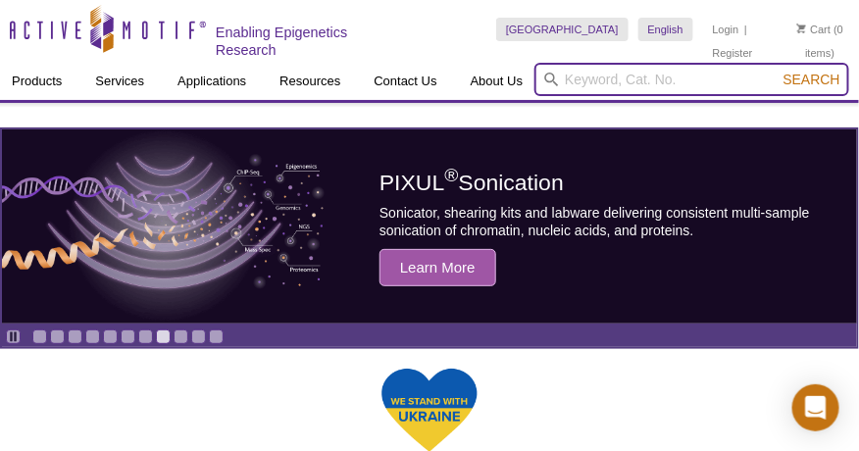
click at [569, 81] on input "search" at bounding box center [691, 79] width 315 height 33
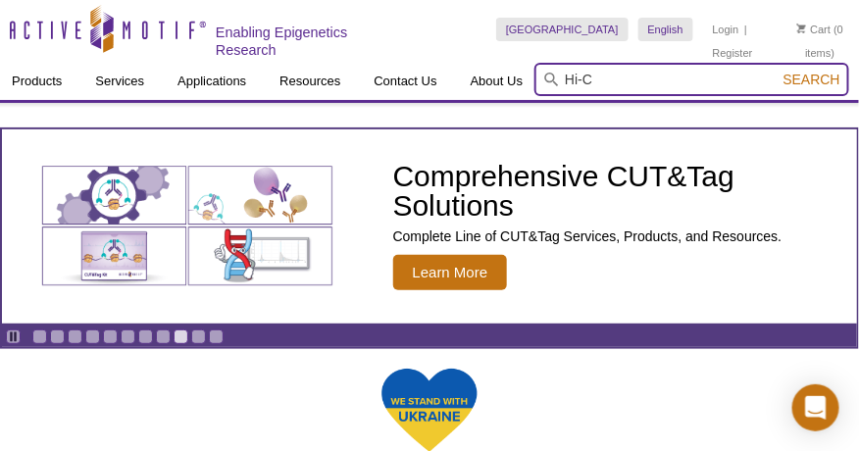
type input "Hi-C"
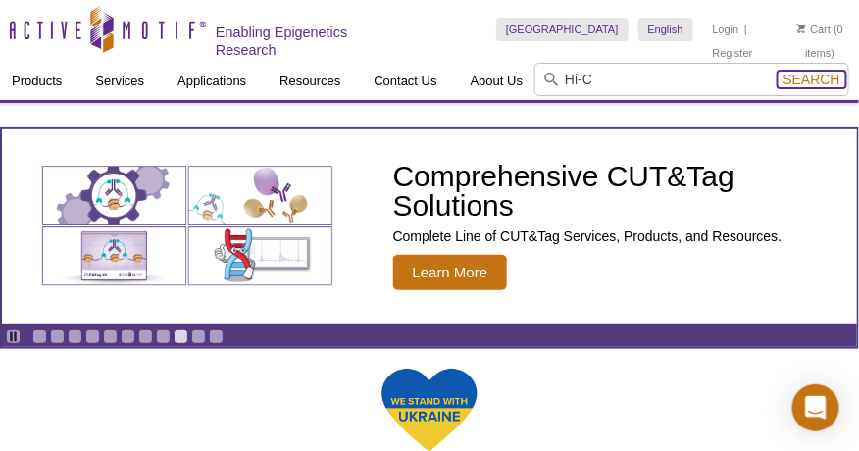
click at [789, 83] on span "Search" at bounding box center [811, 80] width 57 height 16
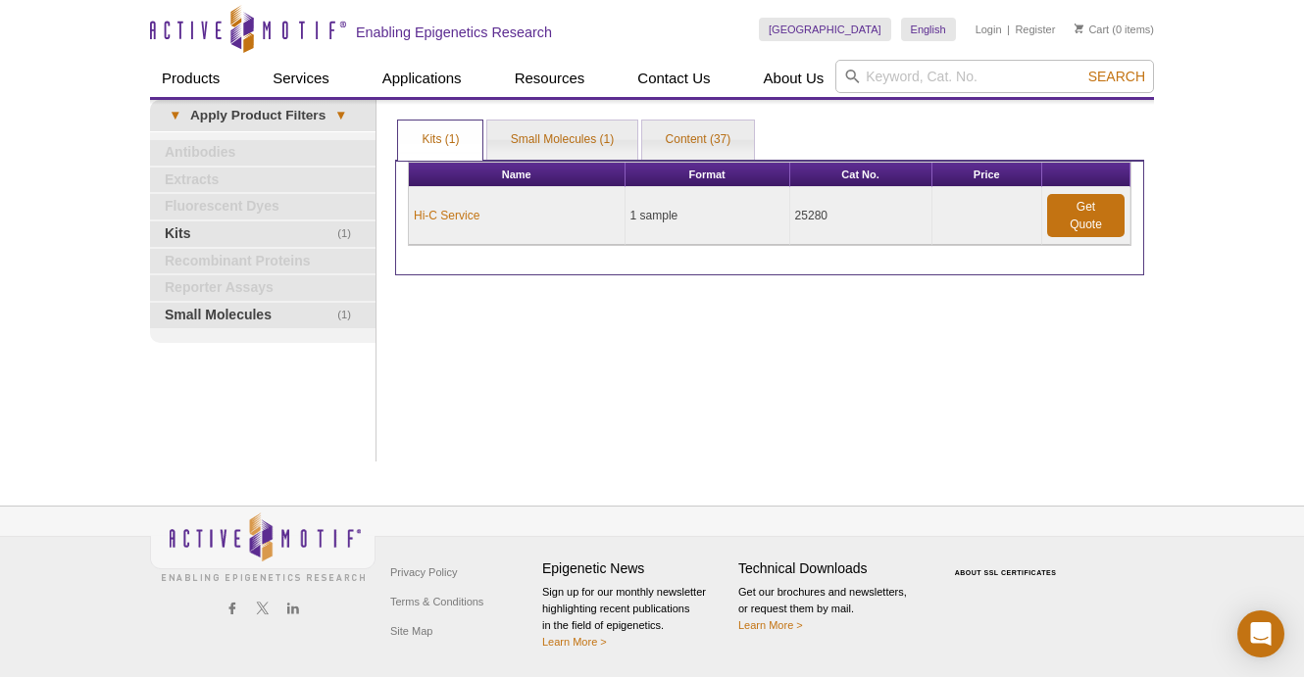
drag, startPoint x: 0, startPoint y: 0, endPoint x: 975, endPoint y: 387, distance: 1049.3
click at [975, 387] on div "Print Results Kits (1) Small Molecules (1) Content (37) Kits (1) Kits (1) Small…" at bounding box center [769, 281] width 768 height 362
click at [467, 219] on link "Hi-C Service" at bounding box center [447, 216] width 66 height 18
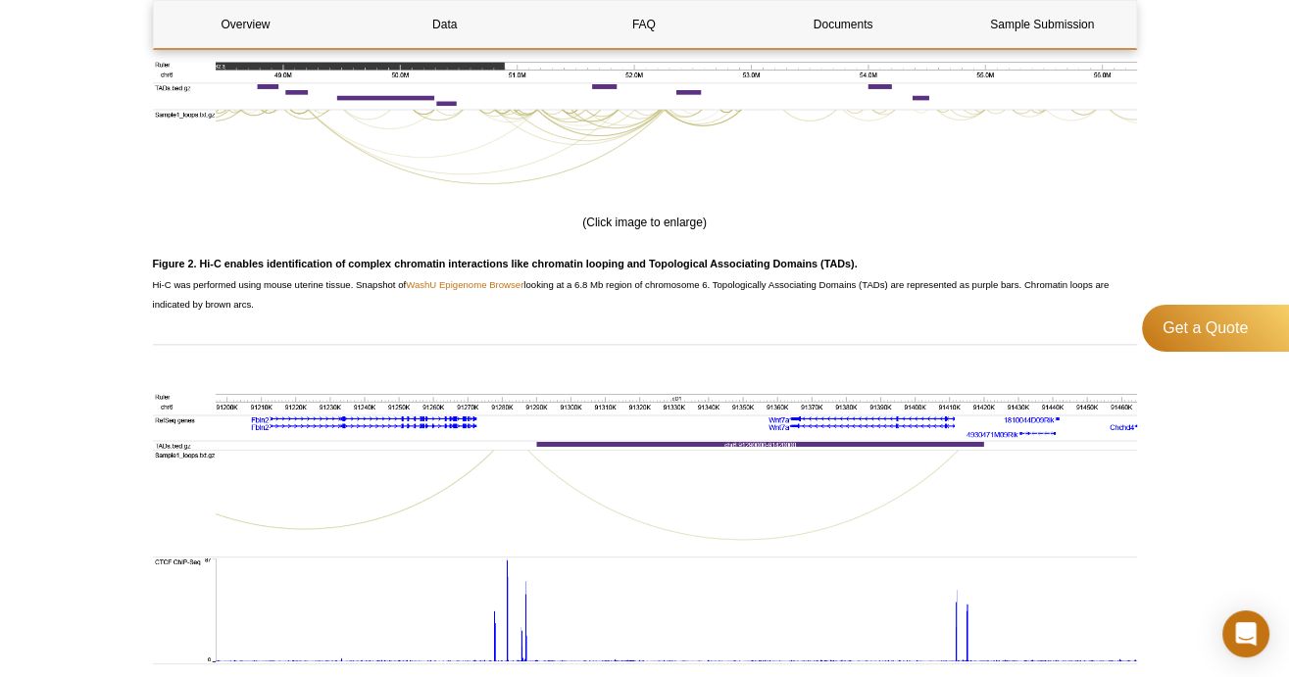
scroll to position [1862, 0]
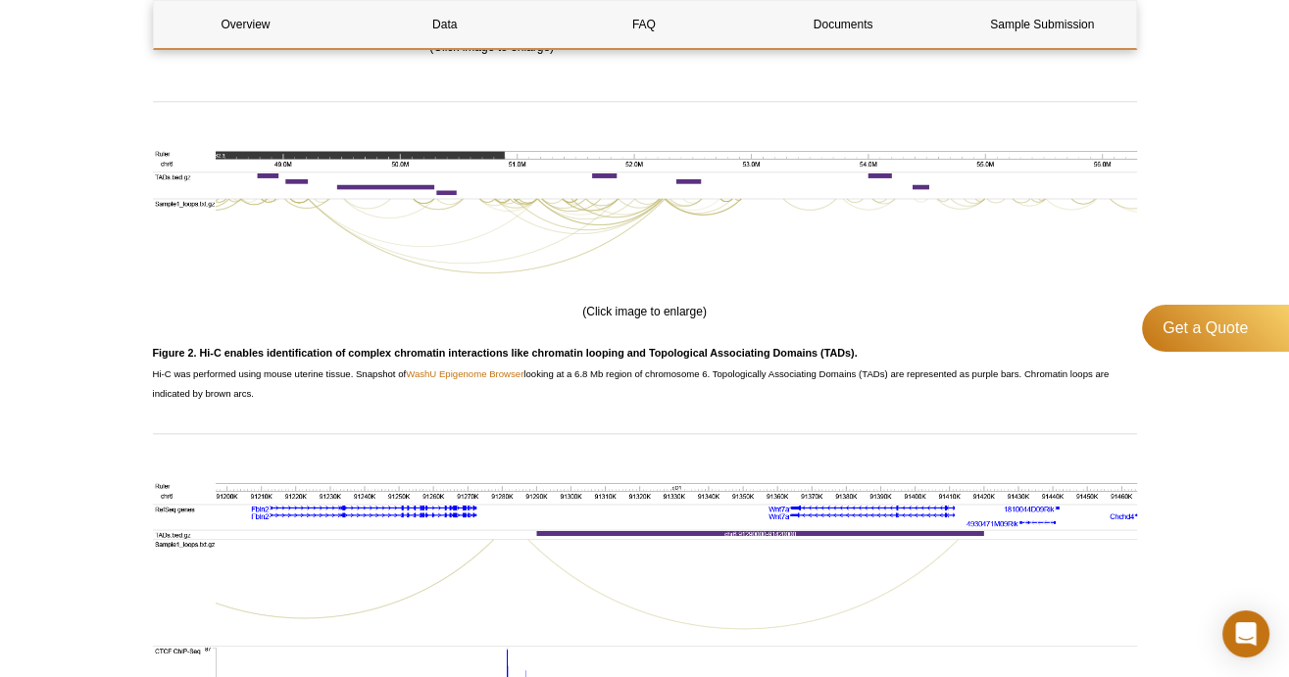
click at [508, 354] on h3 "Figure 2. Hi-C enables identification of complex chromatin interactions like ch…" at bounding box center [645, 353] width 984 height 24
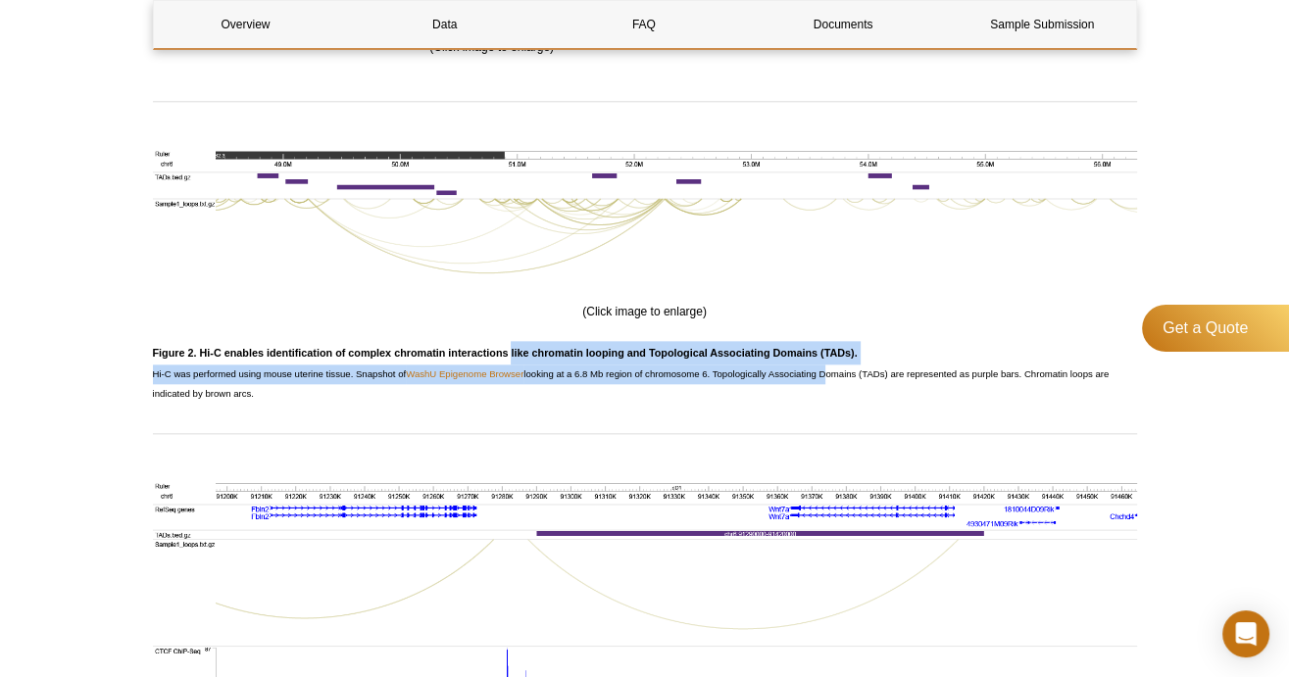
drag, startPoint x: 510, startPoint y: 352, endPoint x: 825, endPoint y: 375, distance: 316.5
click at [825, 375] on div "Overview Data FAQ Documents Sample Submission Hi-C Service Overview Name Cat No…" at bounding box center [645, 338] width 984 height 3940
click at [511, 379] on p "Hi-C was performed using mouse uterine tissue. Snapshot of WashU Epigenome Brow…" at bounding box center [645, 384] width 984 height 39
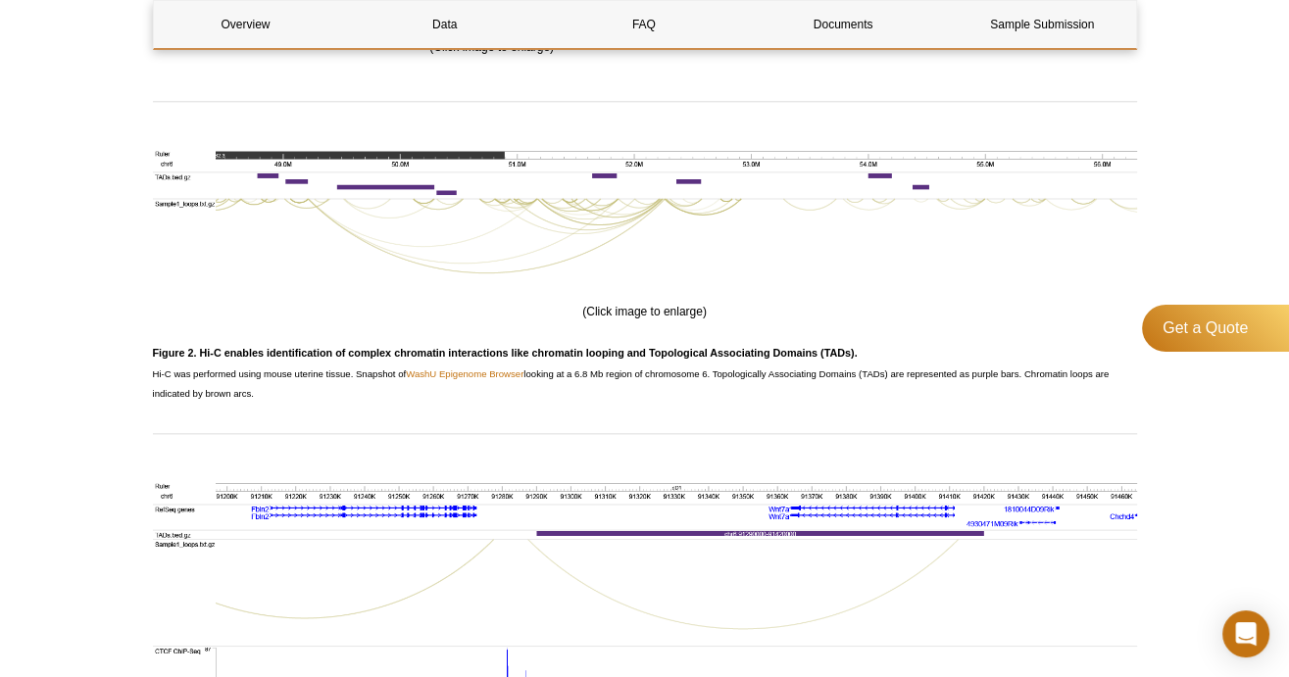
drag, startPoint x: 147, startPoint y: 348, endPoint x: 292, endPoint y: 387, distance: 150.3
click at [292, 387] on div "AVAILABLE PRODUCTS ATAC-Seq Services Bioinformatic Services ChIC/CUT&RUN Servic…" at bounding box center [645, 318] width 1004 height 4056
copy div "Figure 2. Hi-C enables identification of complex chromatin interactions like ch…"
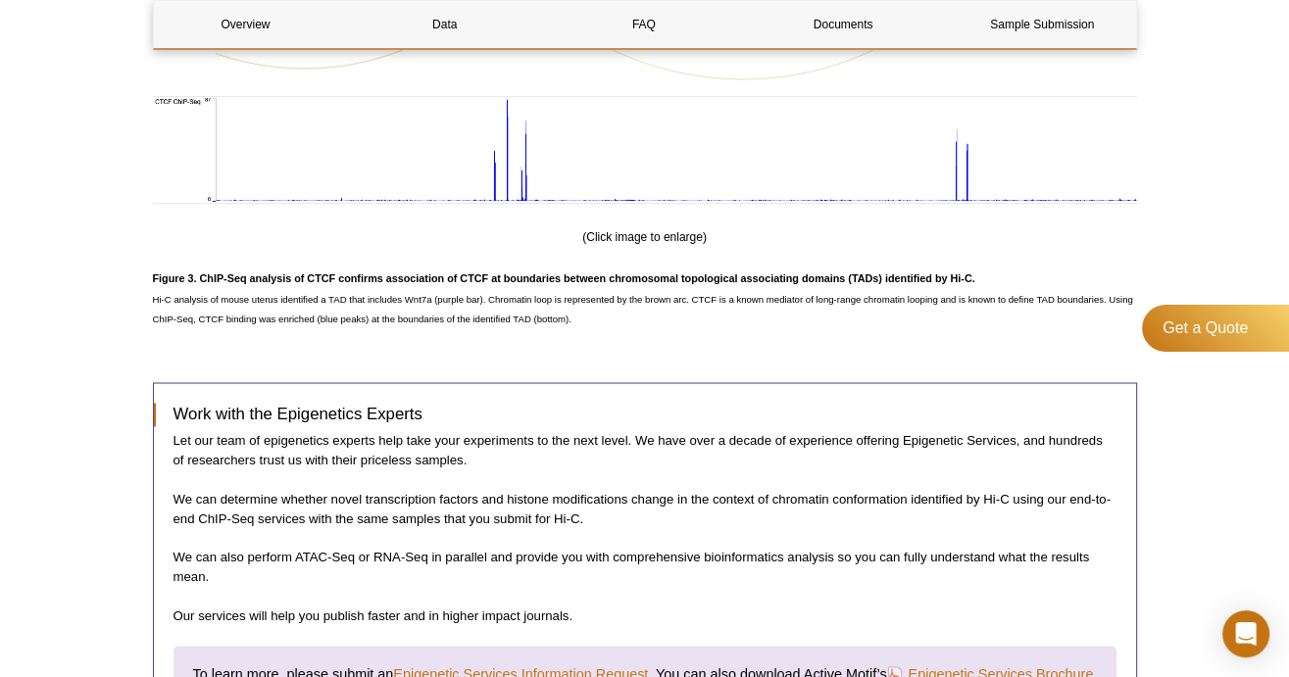
scroll to position [2450, 0]
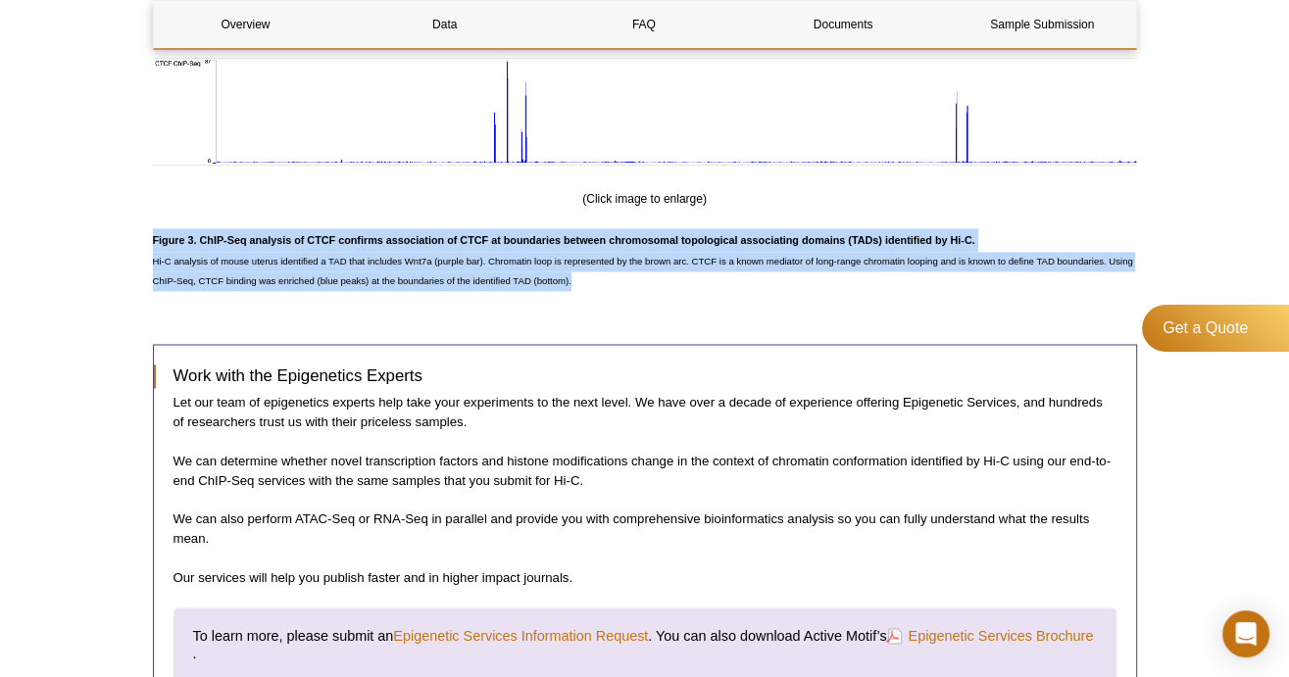
drag, startPoint x: 153, startPoint y: 232, endPoint x: 608, endPoint y: 277, distance: 457.0
copy div "Figure 3. ChIP-Seq analysis of CTCF confirms association of CTCF at boundaries …"
